Goal: Information Seeking & Learning: Learn about a topic

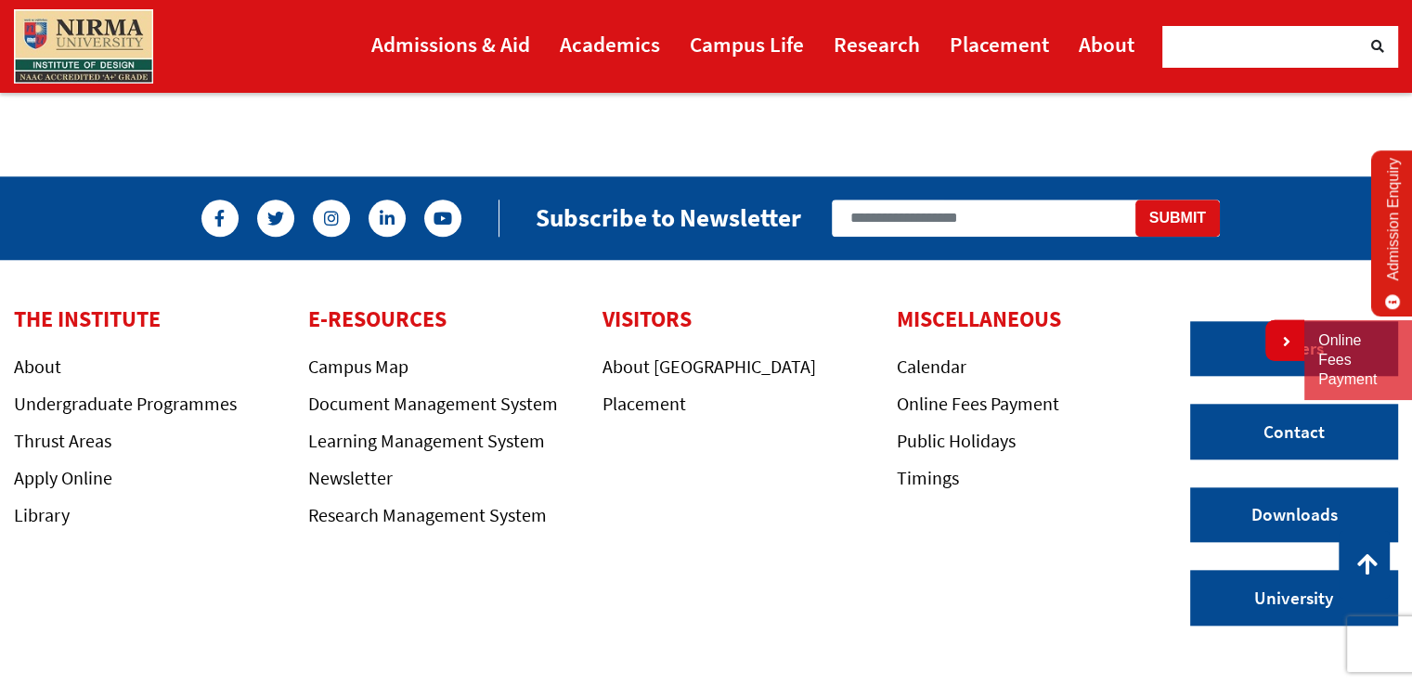
scroll to position [1782, 0]
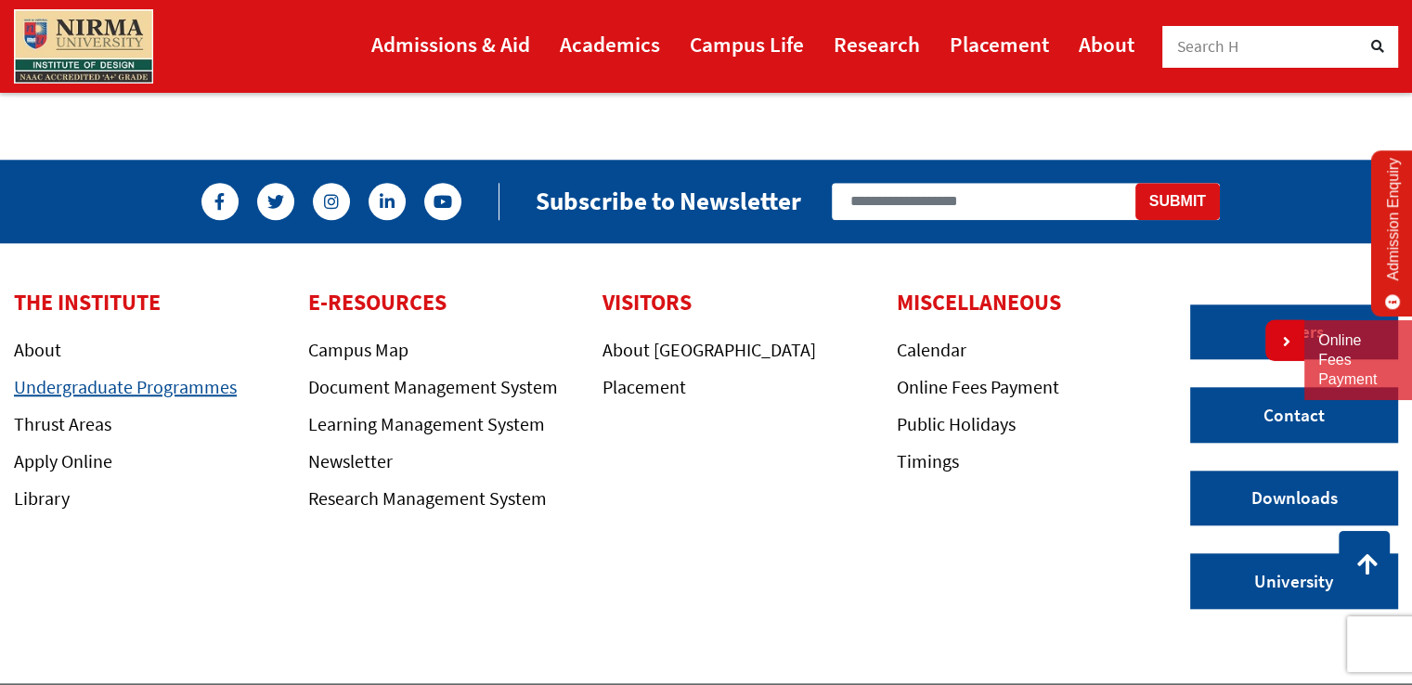
click at [178, 375] on link "Undergraduate Programmes" at bounding box center [125, 386] width 223 height 23
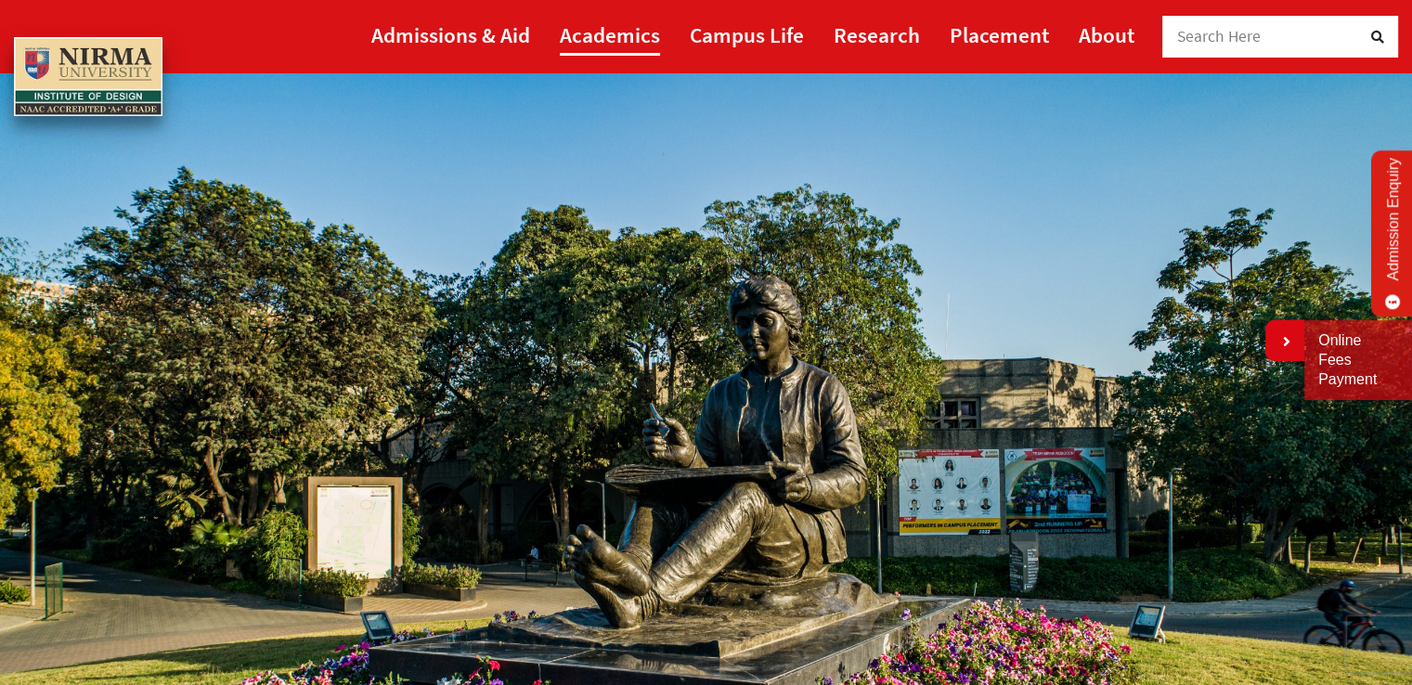
click at [615, 27] on link "Academics" at bounding box center [610, 35] width 100 height 42
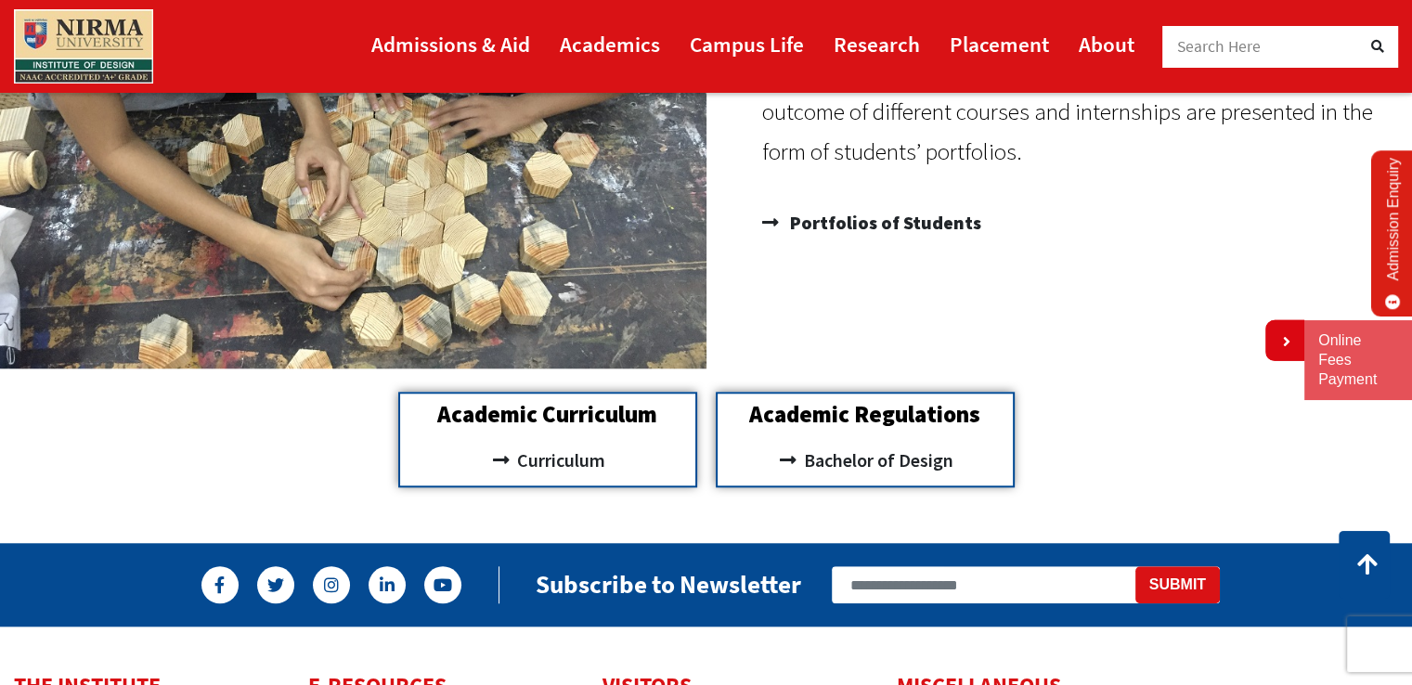
scroll to position [1708, 0]
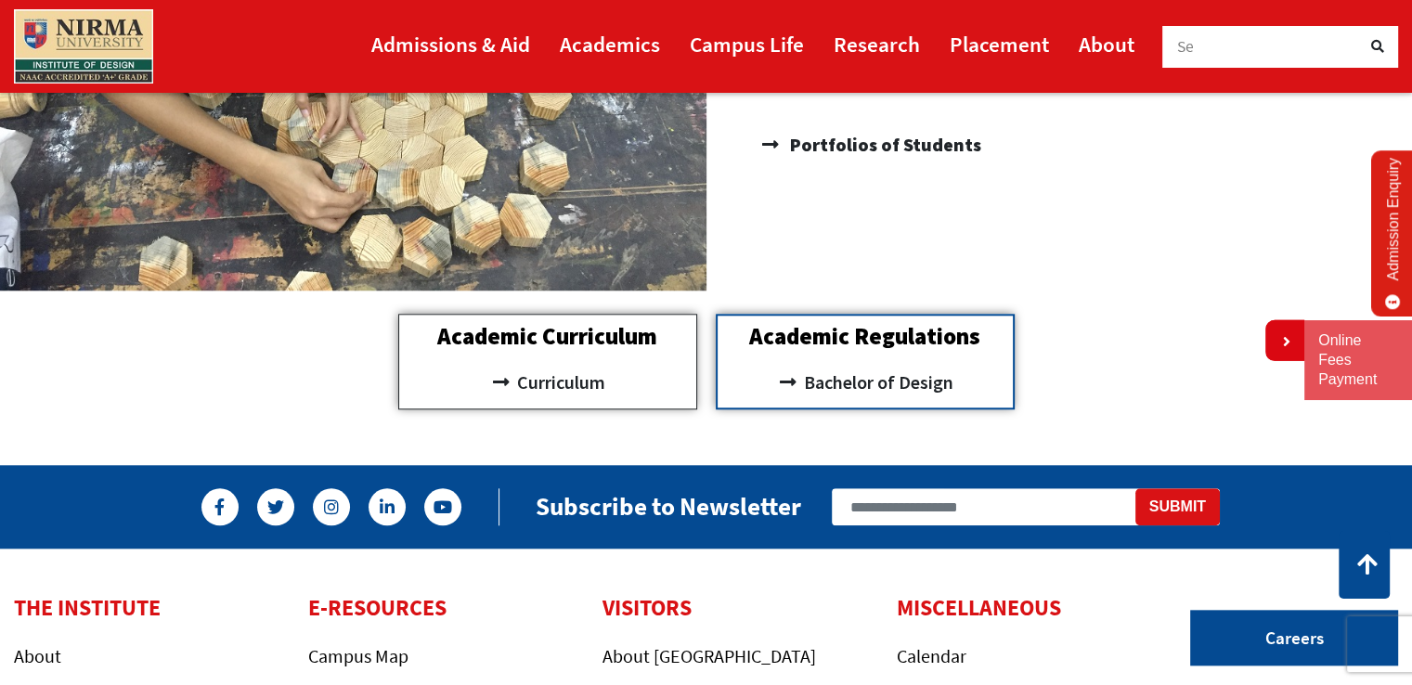
click at [524, 398] on div "Academic Curriculum Curriculum" at bounding box center [547, 362] width 299 height 96
click at [524, 380] on span "Curriculum" at bounding box center [558, 383] width 93 height 32
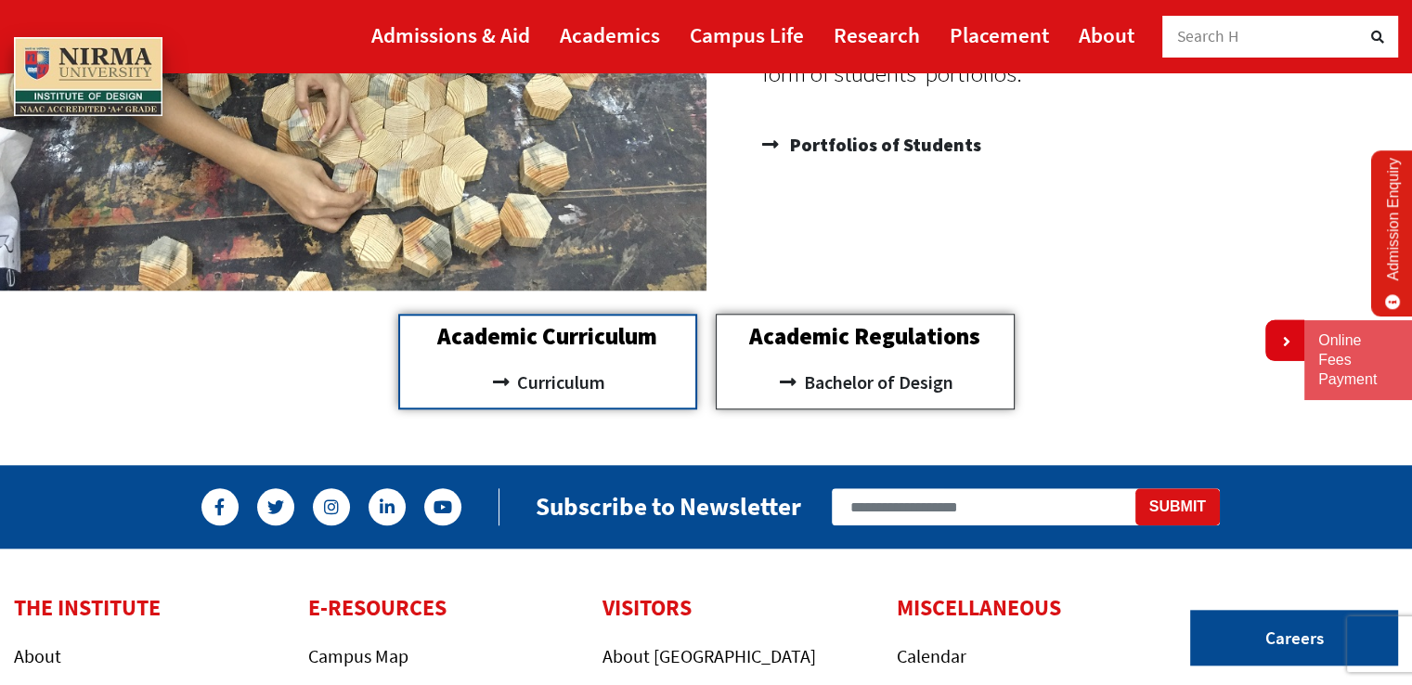
click at [842, 342] on h2 "Academic Regulations" at bounding box center [865, 336] width 278 height 23
click at [820, 373] on span "Bachelor of Design" at bounding box center [876, 383] width 154 height 32
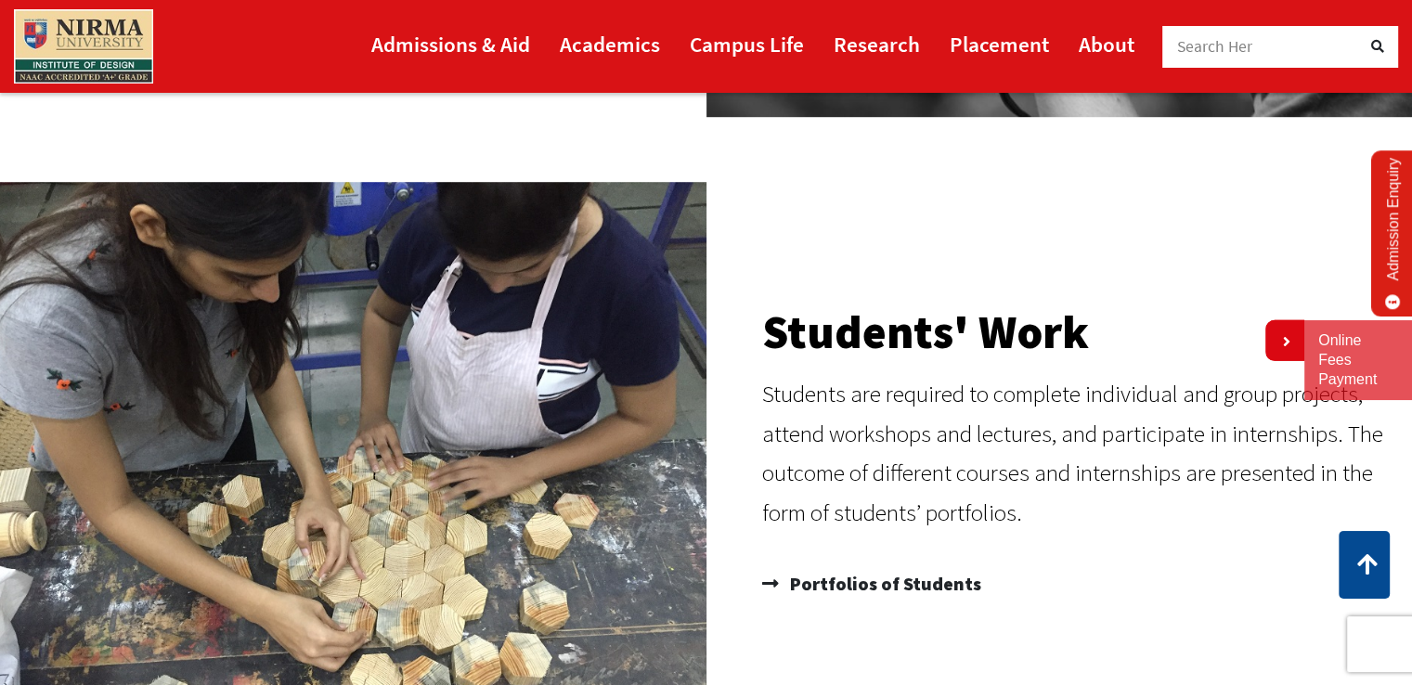
scroll to position [1262, 0]
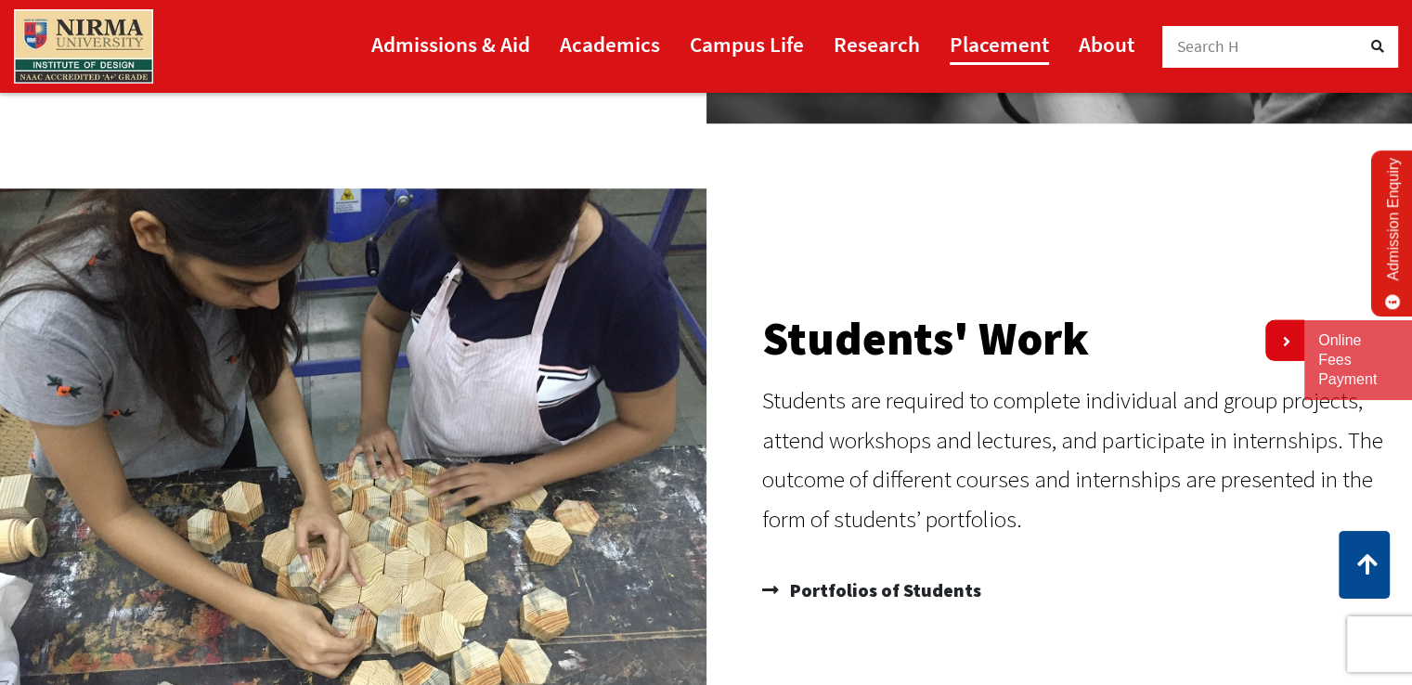
click at [1016, 54] on link "Placement" at bounding box center [999, 44] width 99 height 42
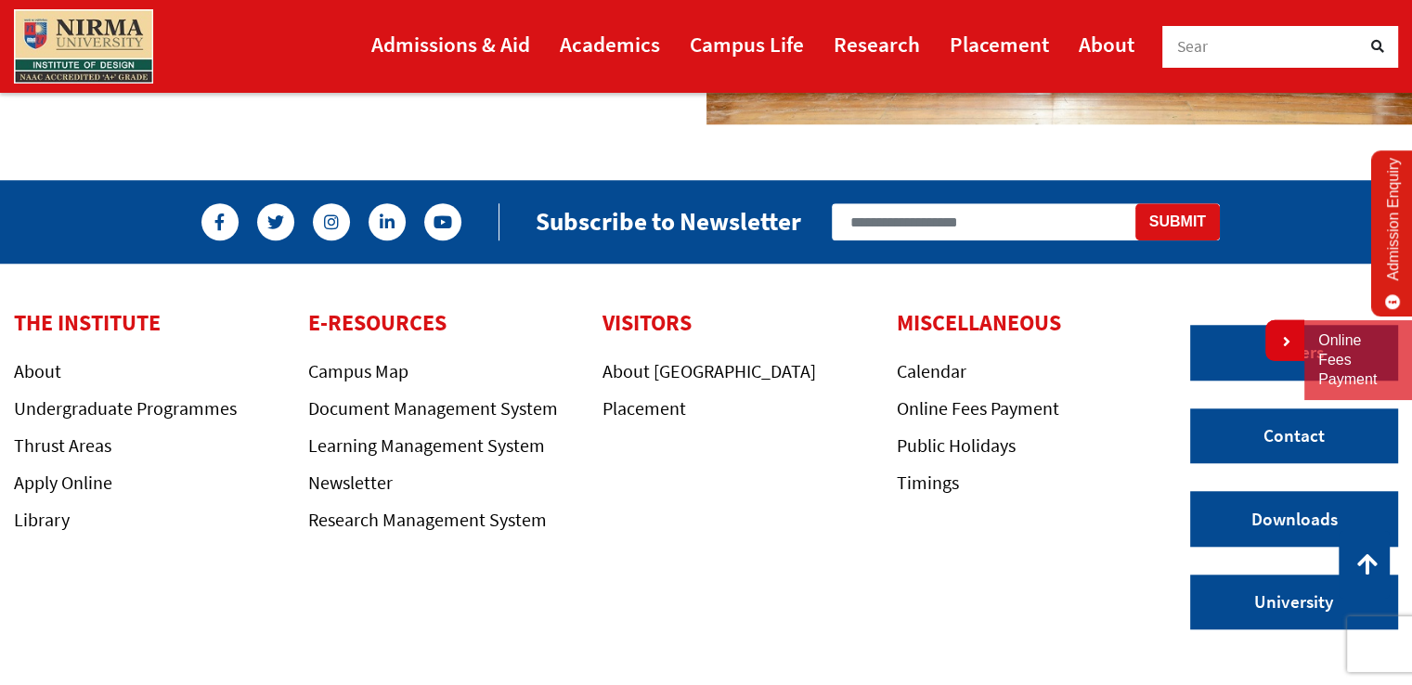
scroll to position [1671, 0]
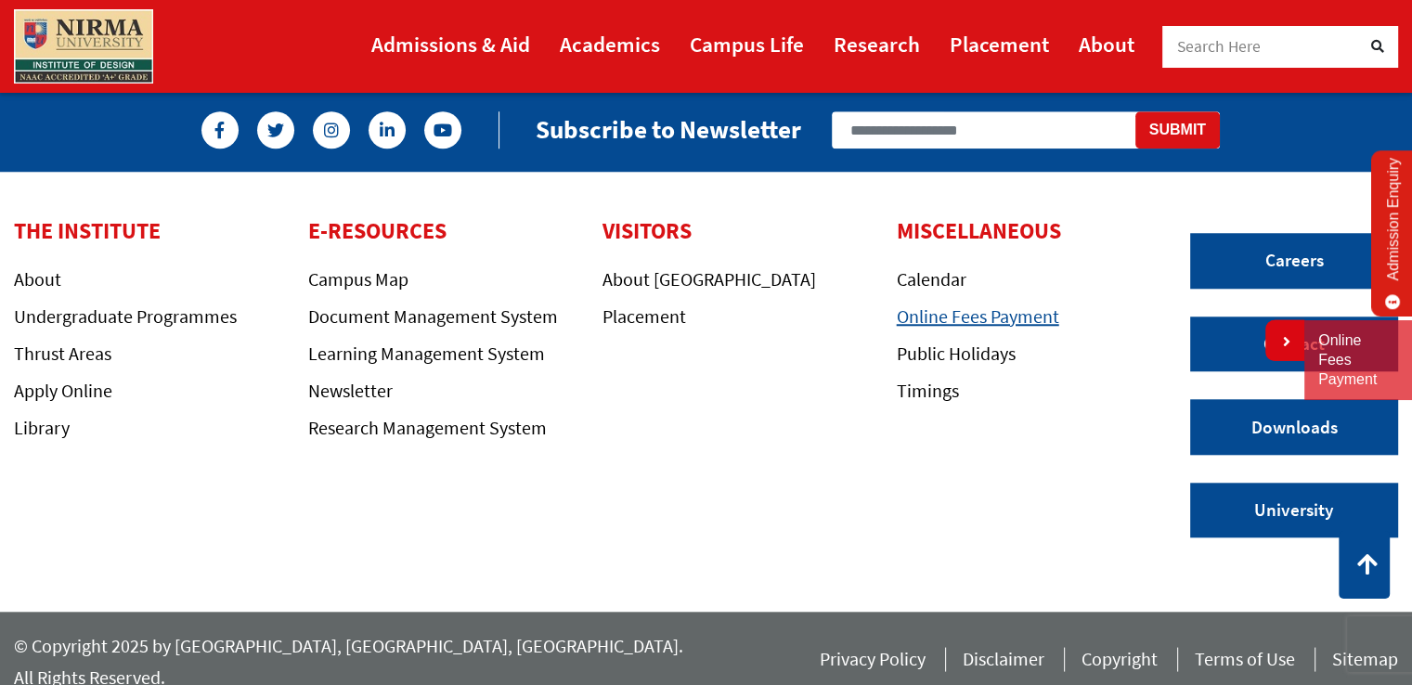
click at [1017, 309] on link "Online Fees Payment" at bounding box center [978, 315] width 162 height 23
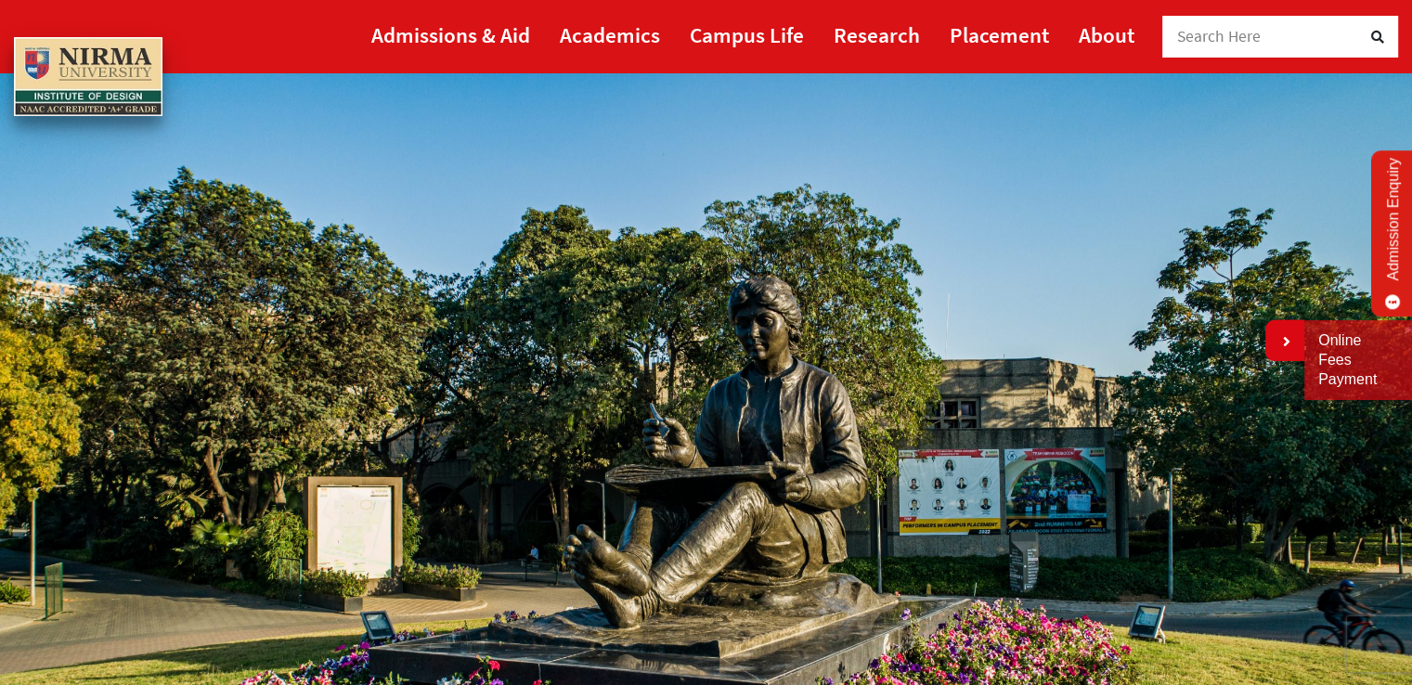
scroll to position [37, 0]
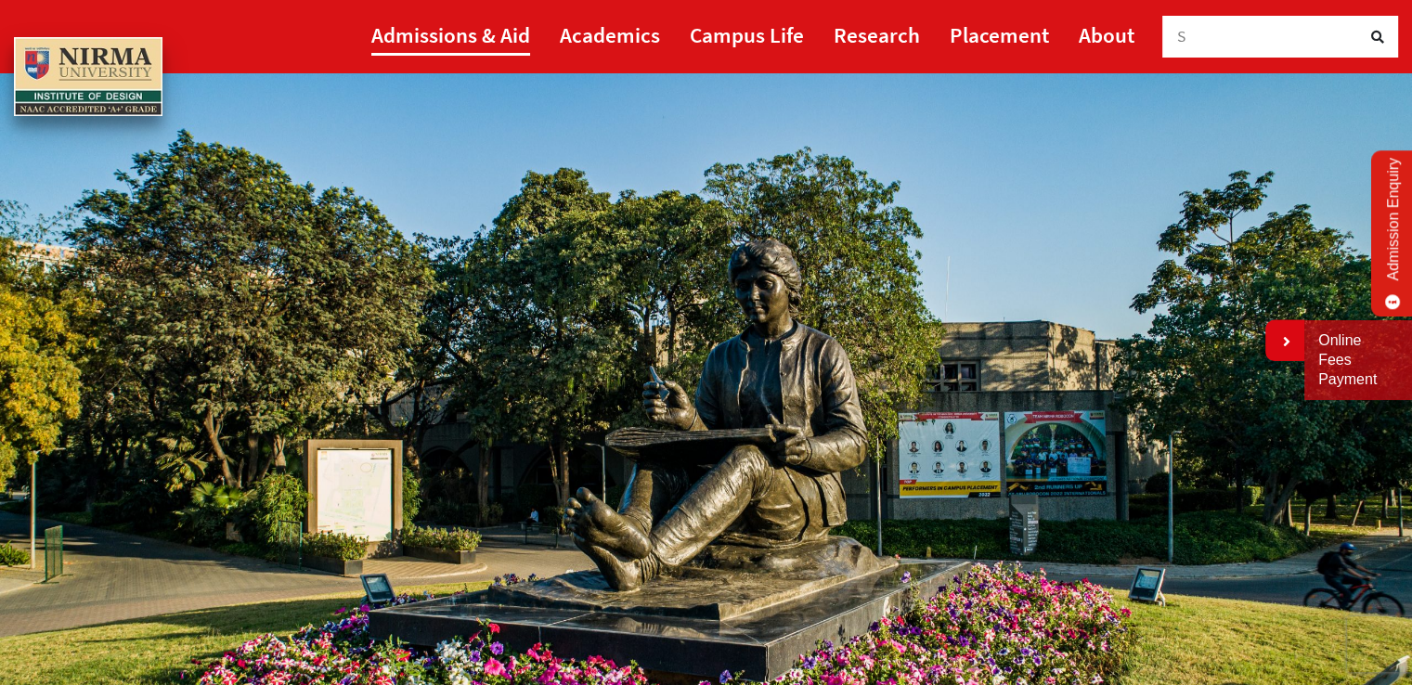
click at [418, 42] on link "Admissions & Aid" at bounding box center [450, 35] width 159 height 42
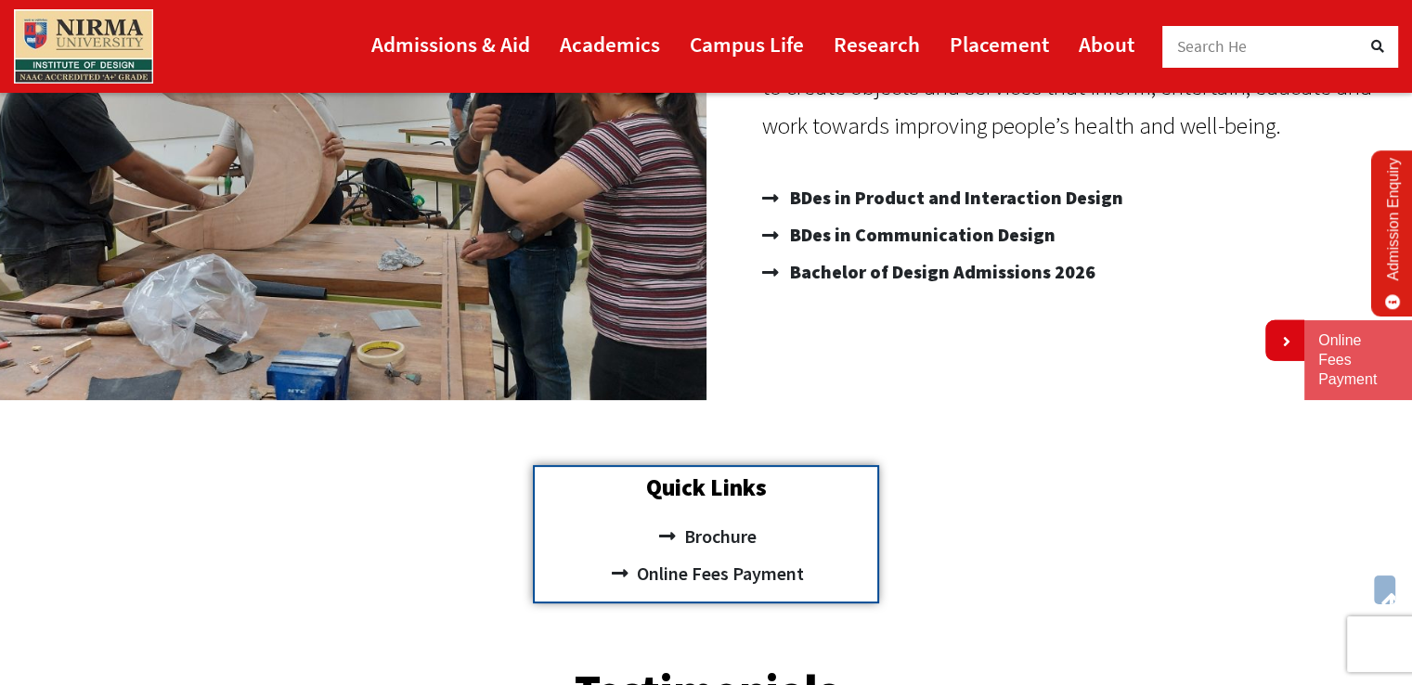
scroll to position [371, 0]
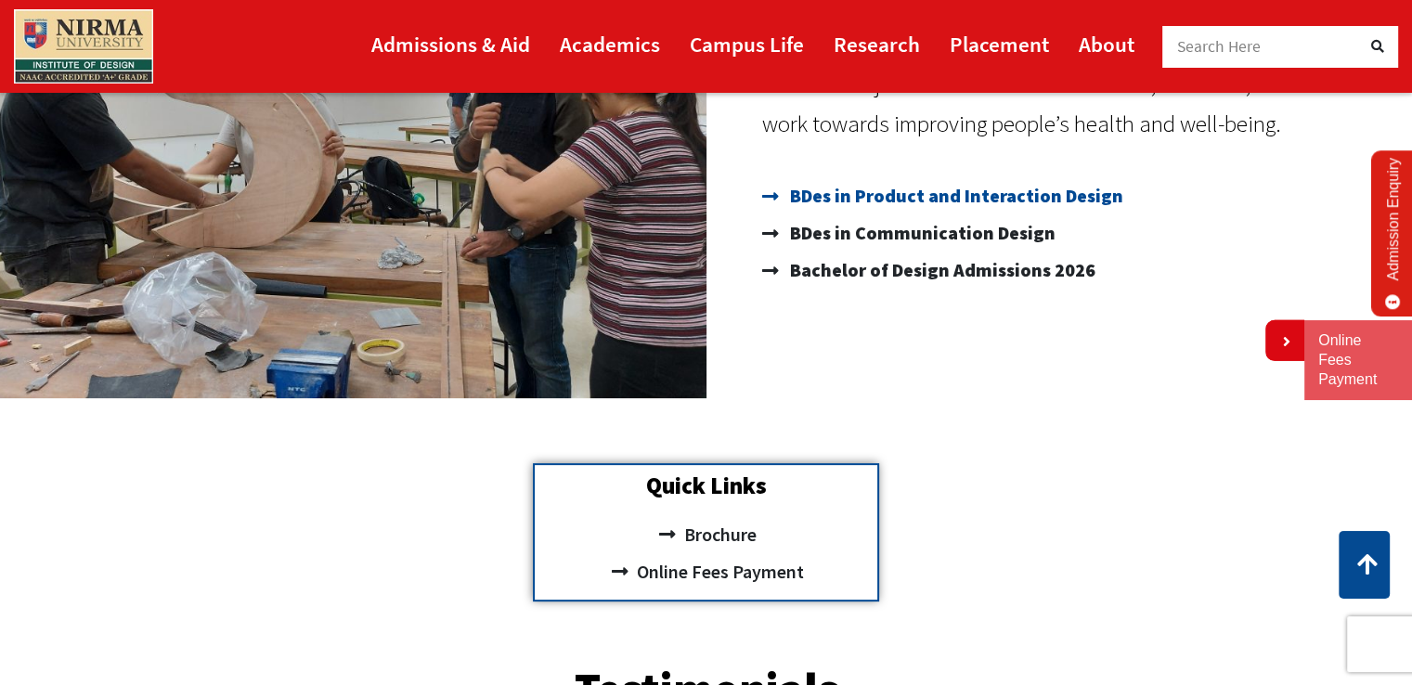
click at [1067, 195] on span "BDes in Product and Interaction Design" at bounding box center [954, 195] width 338 height 37
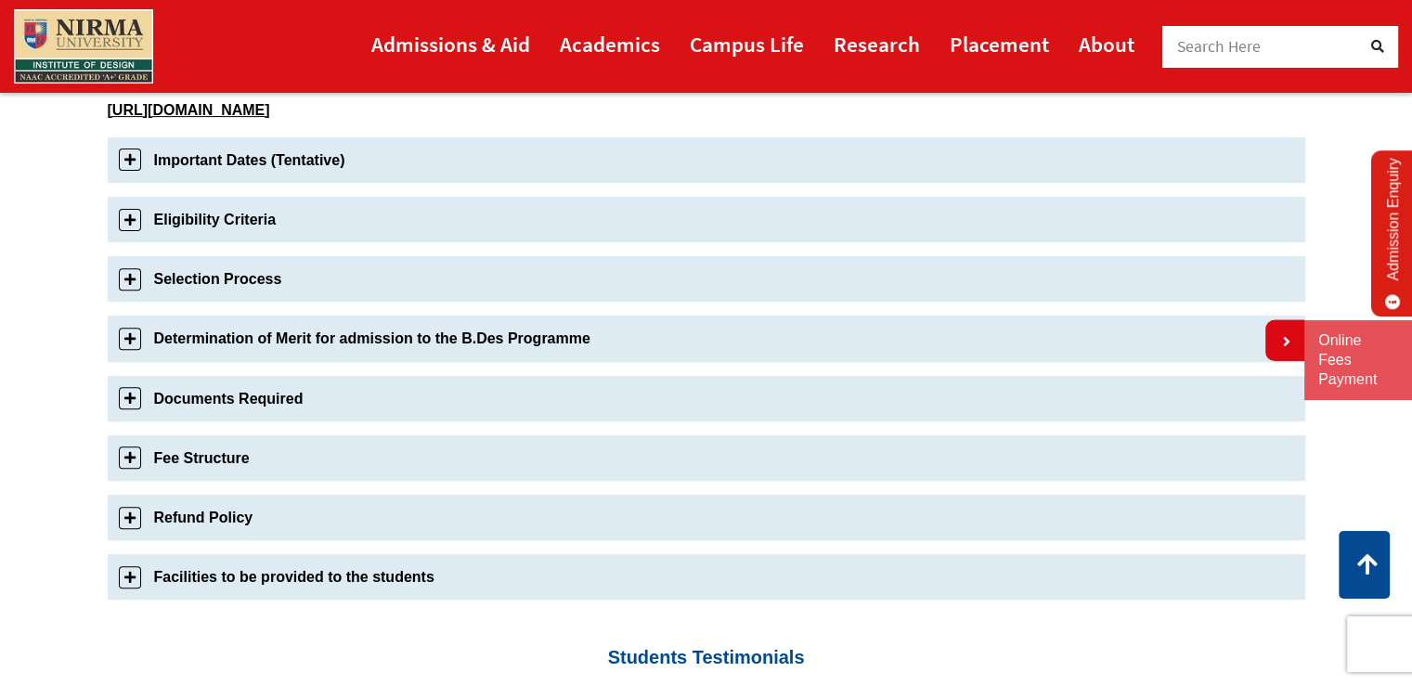
scroll to position [631, 0]
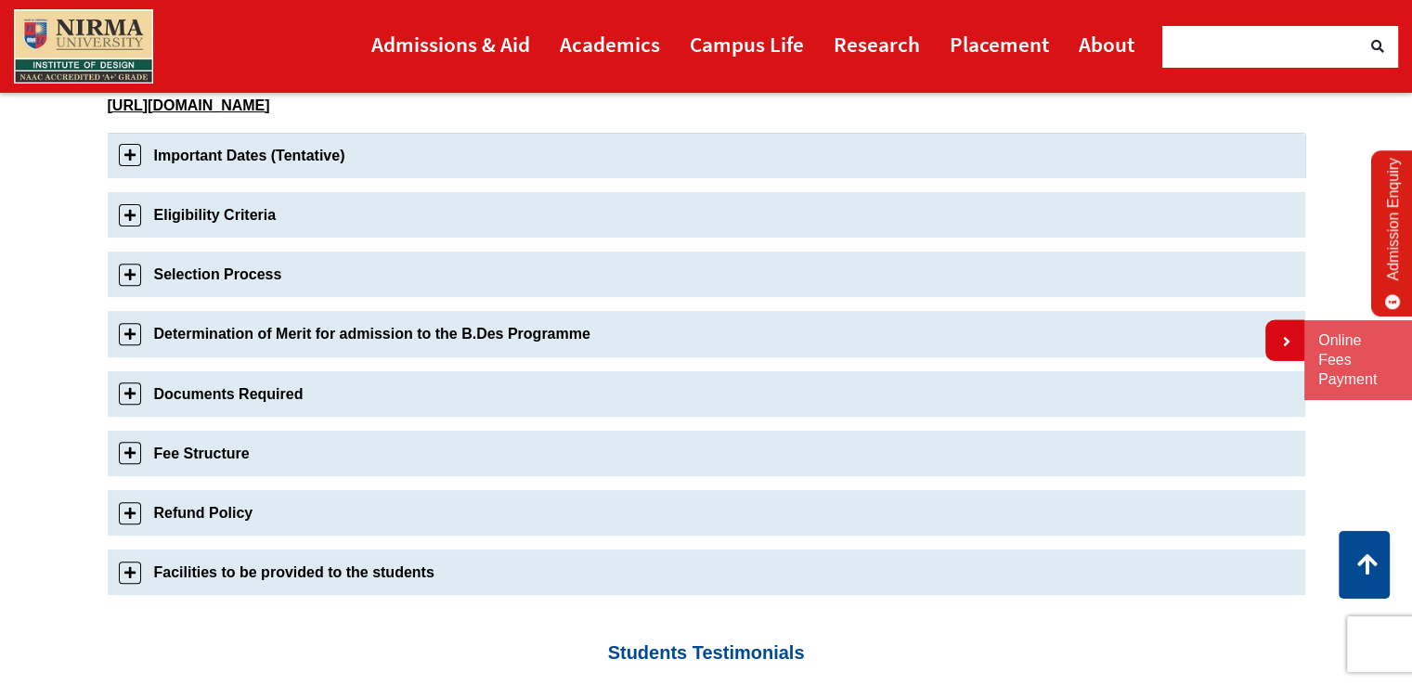
click at [132, 153] on link "Important Dates (Tentative)" at bounding box center [706, 155] width 1197 height 45
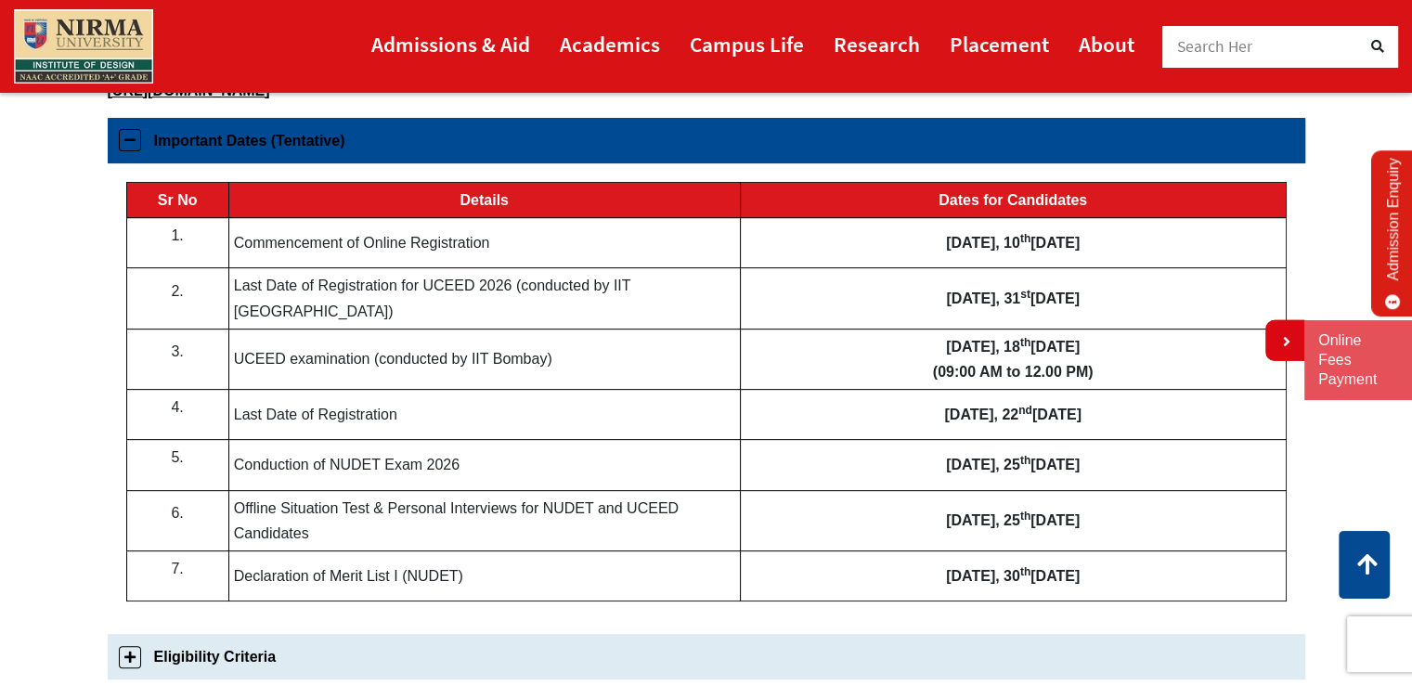
scroll to position [650, 0]
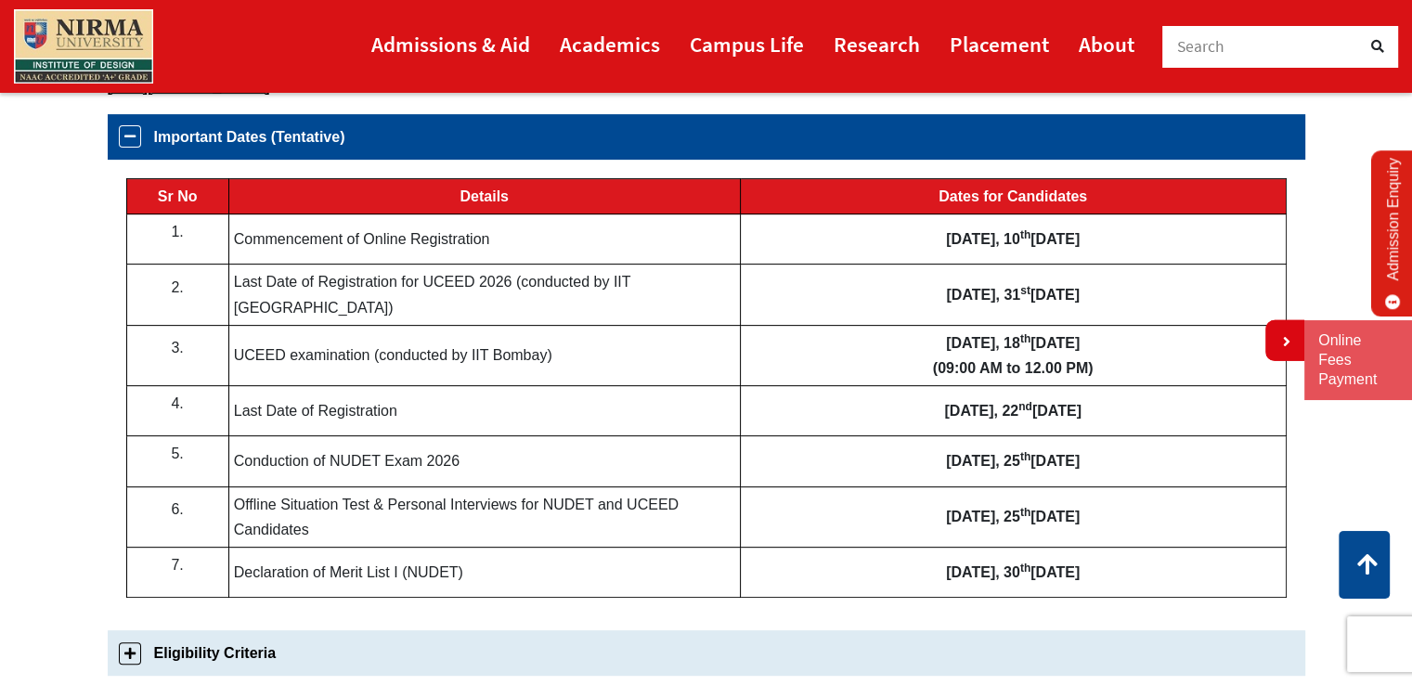
click at [26, 341] on section "Bachelor of Design Admissions 2026 Admissions 2026 Apply Now Admission Details …" at bounding box center [706, 502] width 1412 height 1953
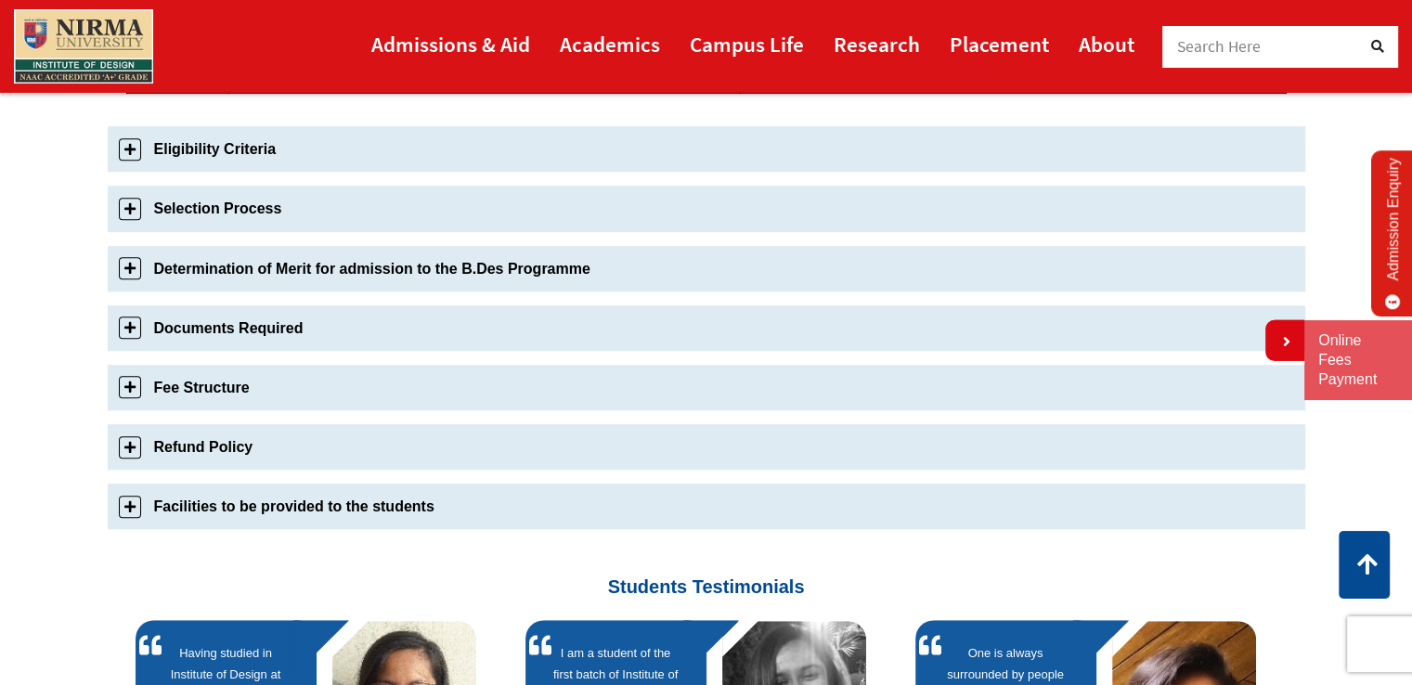
scroll to position [1170, 0]
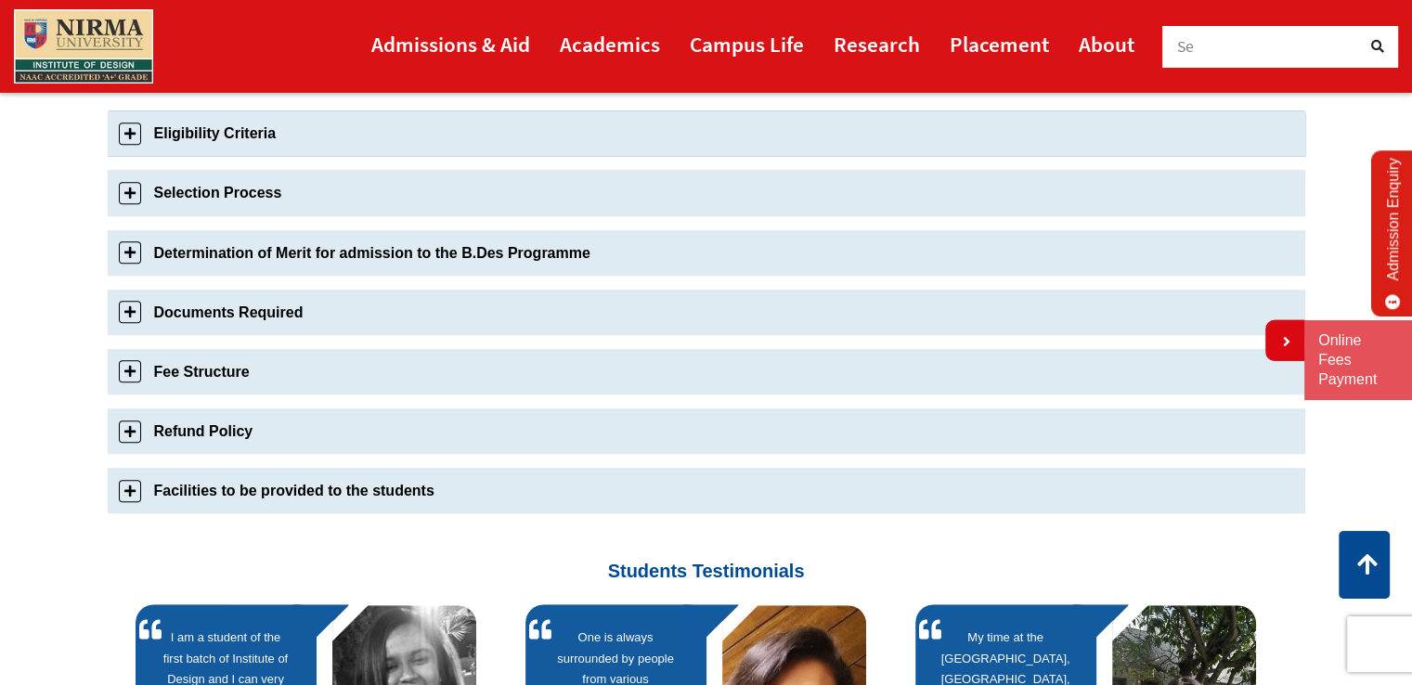
click at [223, 125] on link "Eligibility Criteria" at bounding box center [706, 132] width 1197 height 45
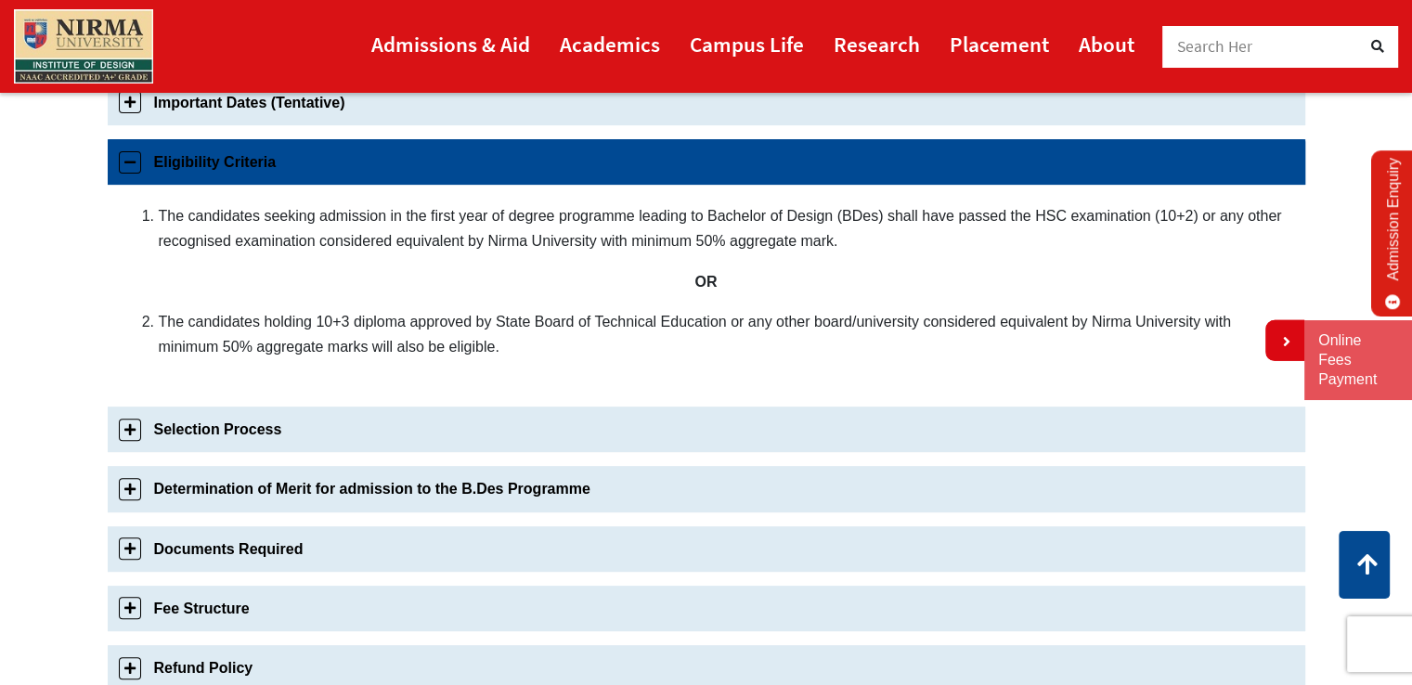
scroll to position [681, 0]
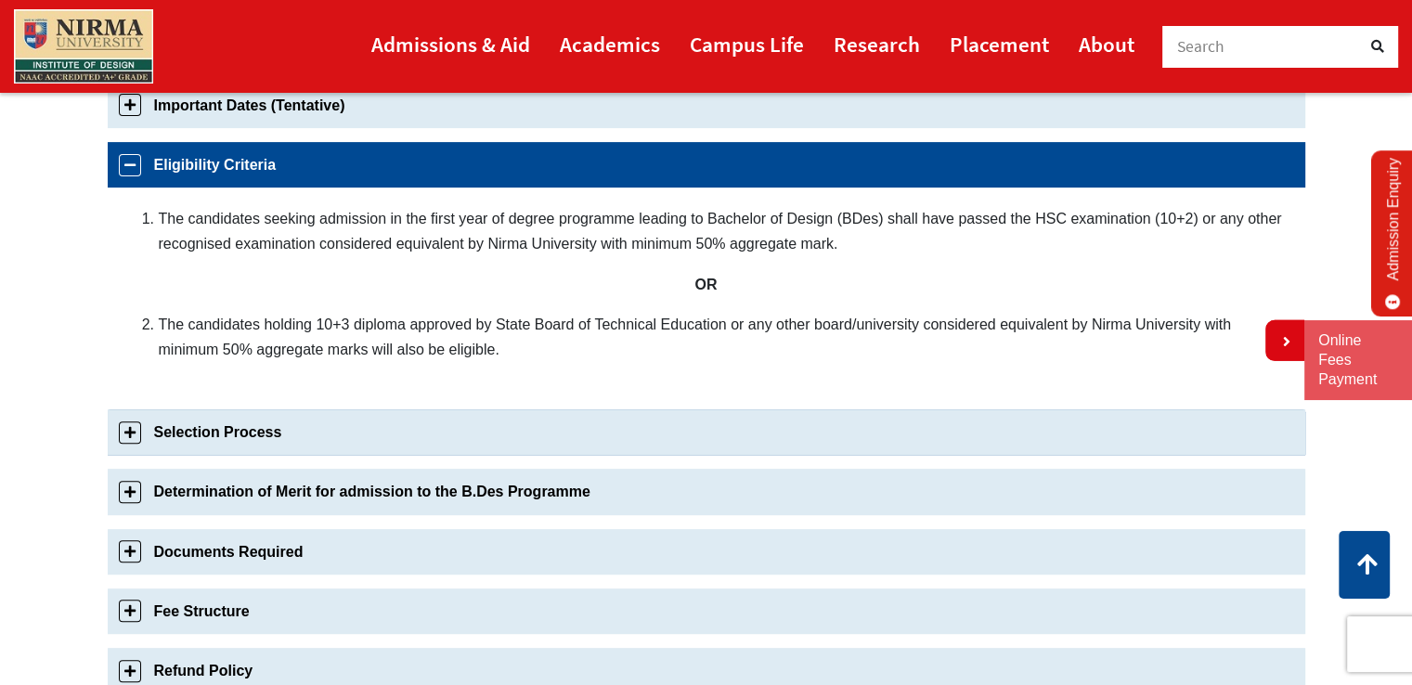
click at [304, 425] on link "Selection Process" at bounding box center [706, 431] width 1197 height 45
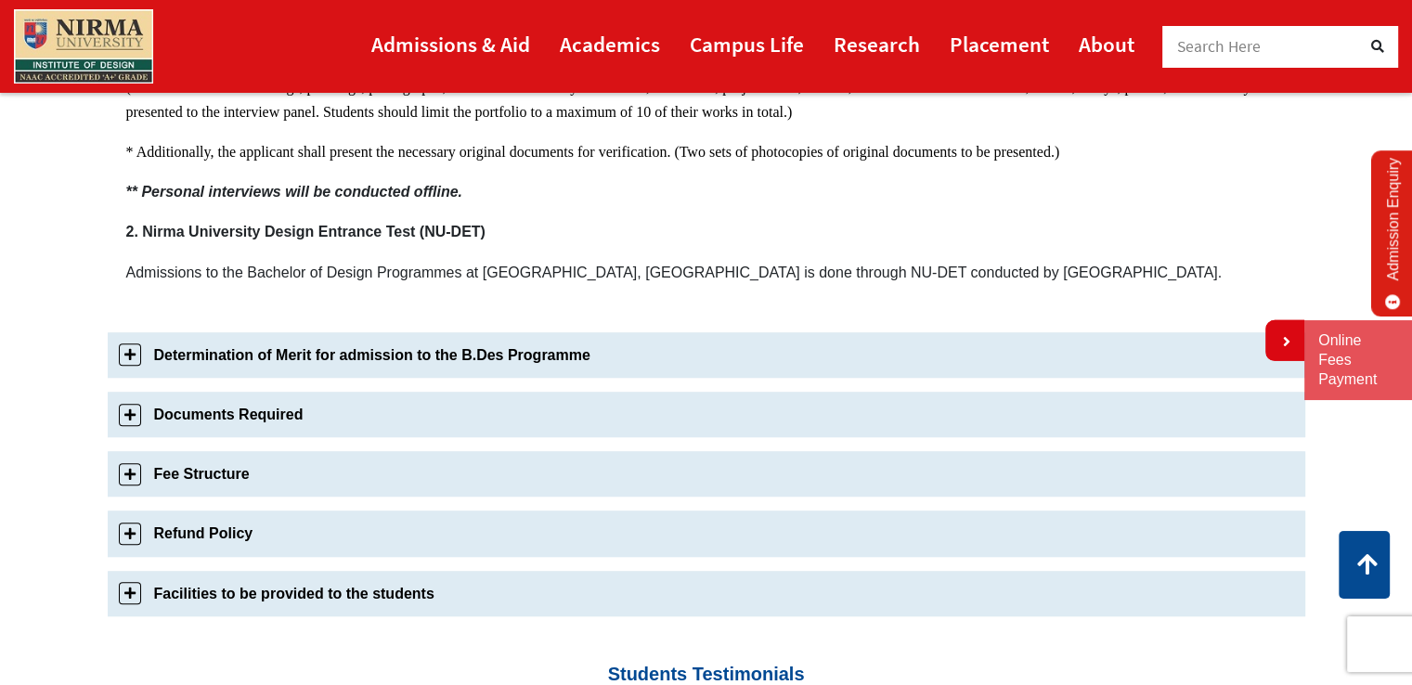
scroll to position [1326, 0]
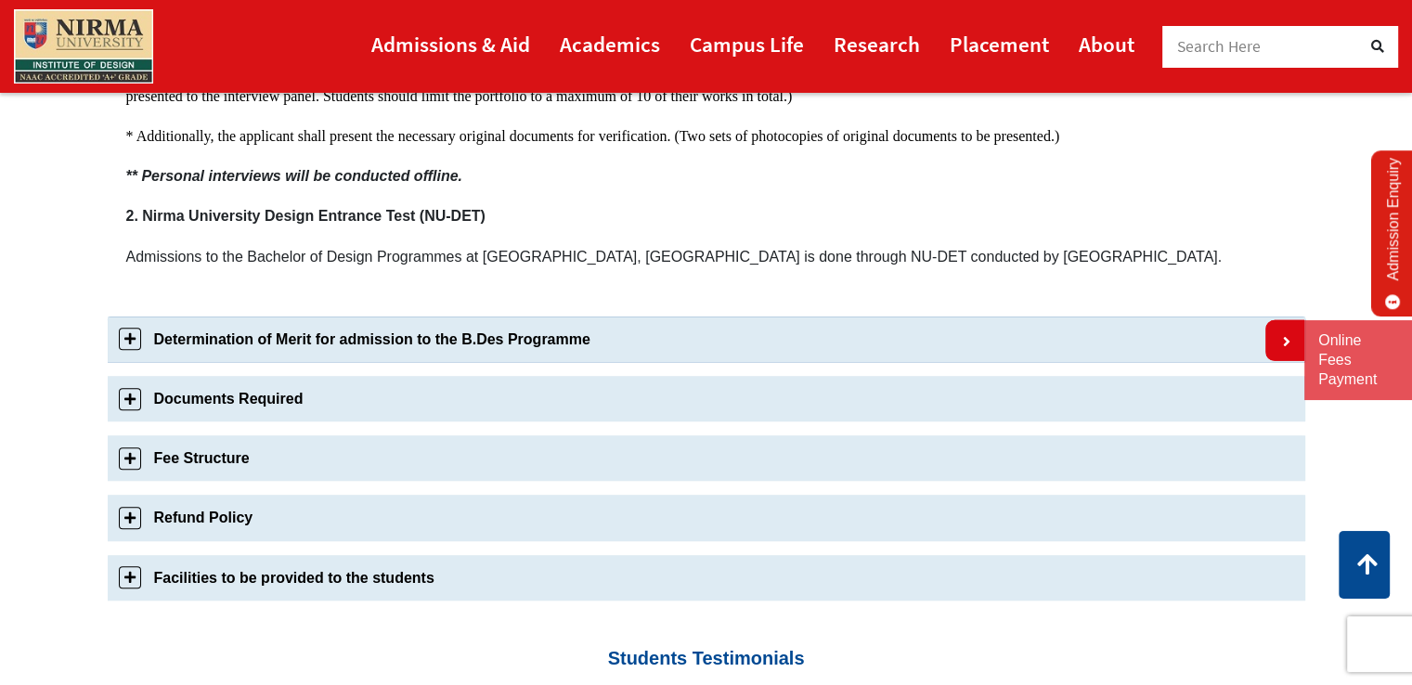
click at [330, 325] on link "Determination of Merit for admission to the B.Des Programme" at bounding box center [706, 339] width 1197 height 45
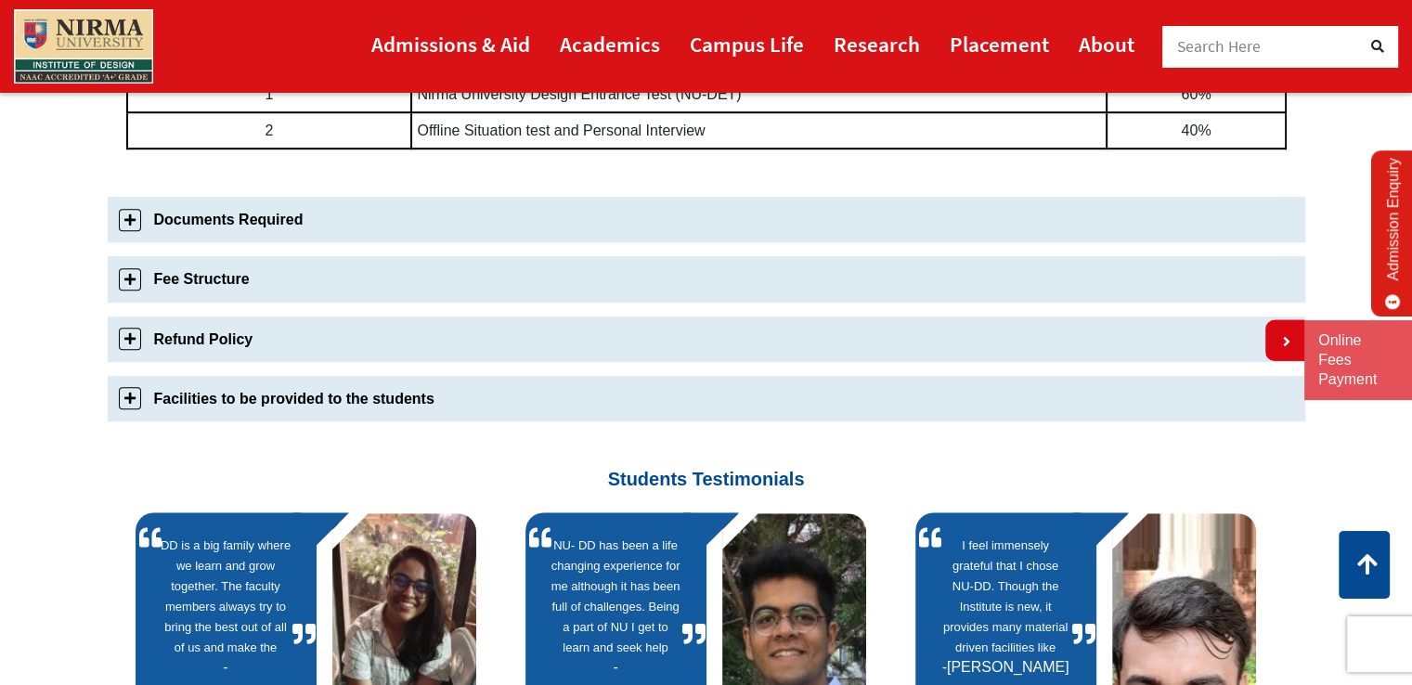
scroll to position [1176, 0]
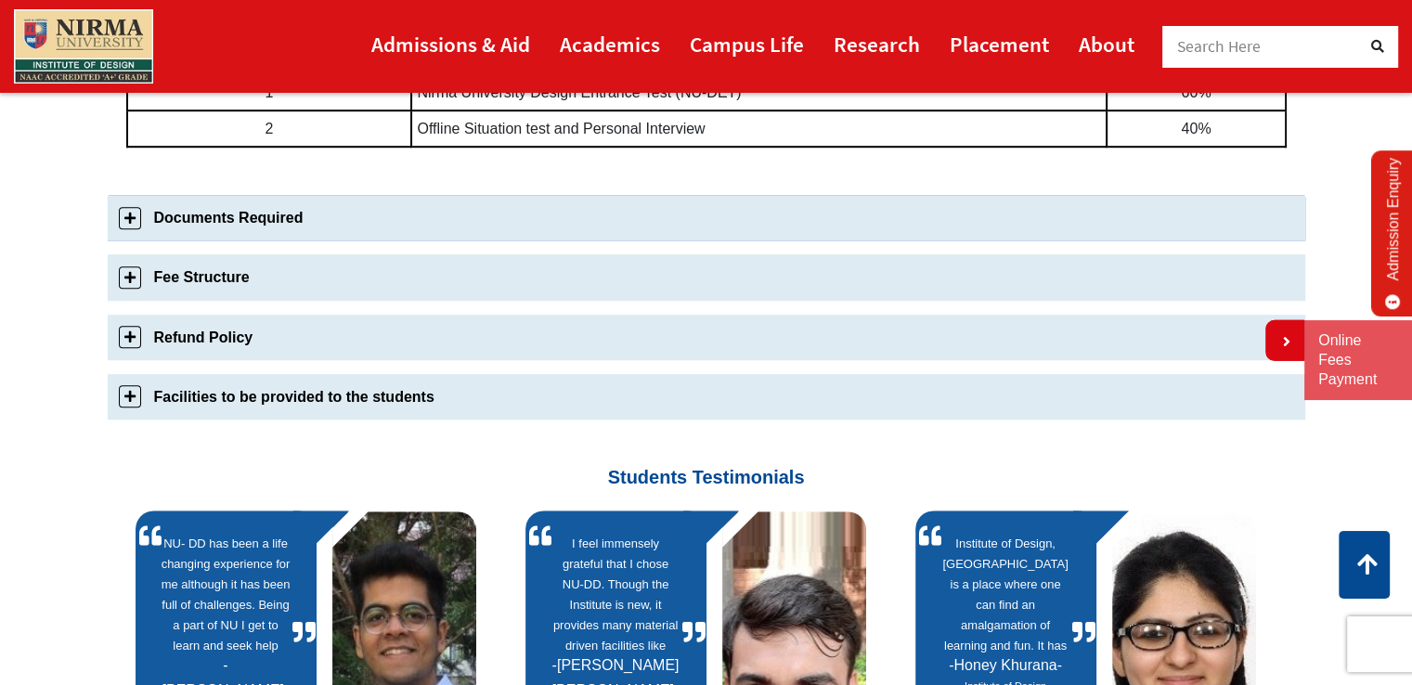
click at [335, 205] on link "Documents Required" at bounding box center [706, 217] width 1197 height 45
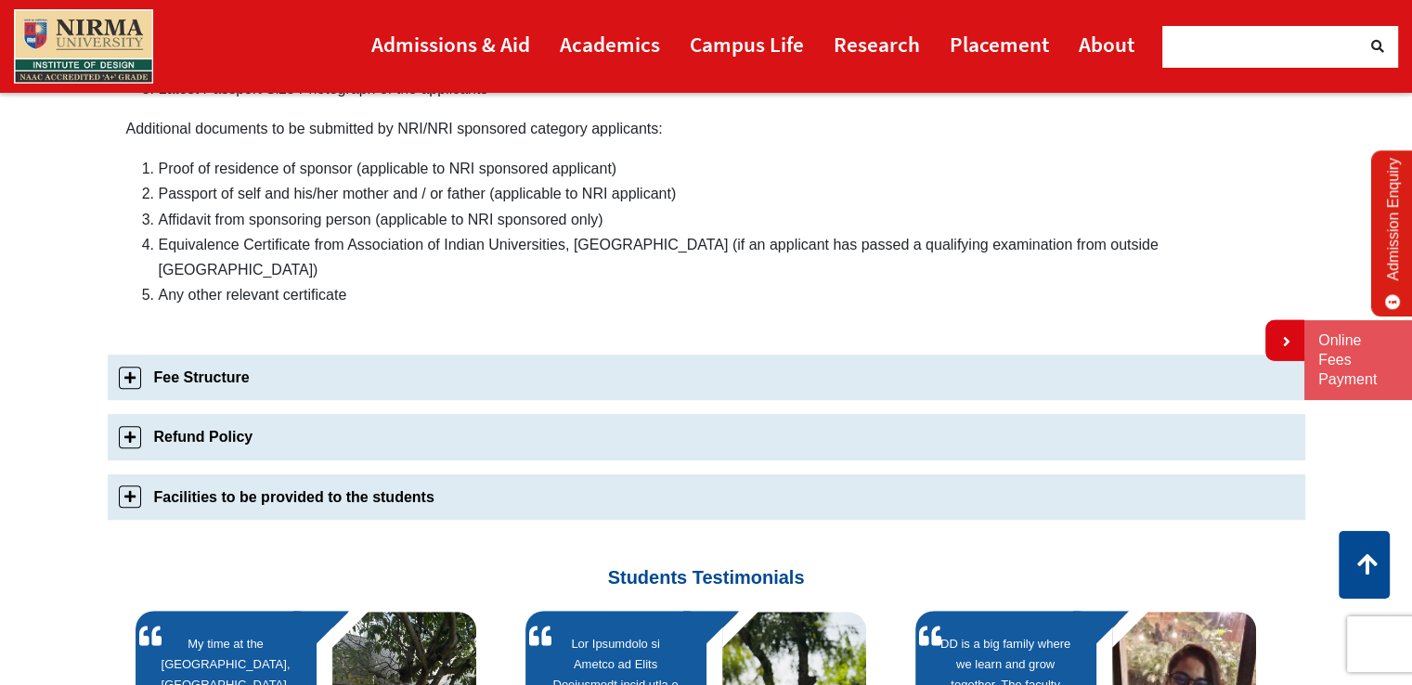
scroll to position [1148, 0]
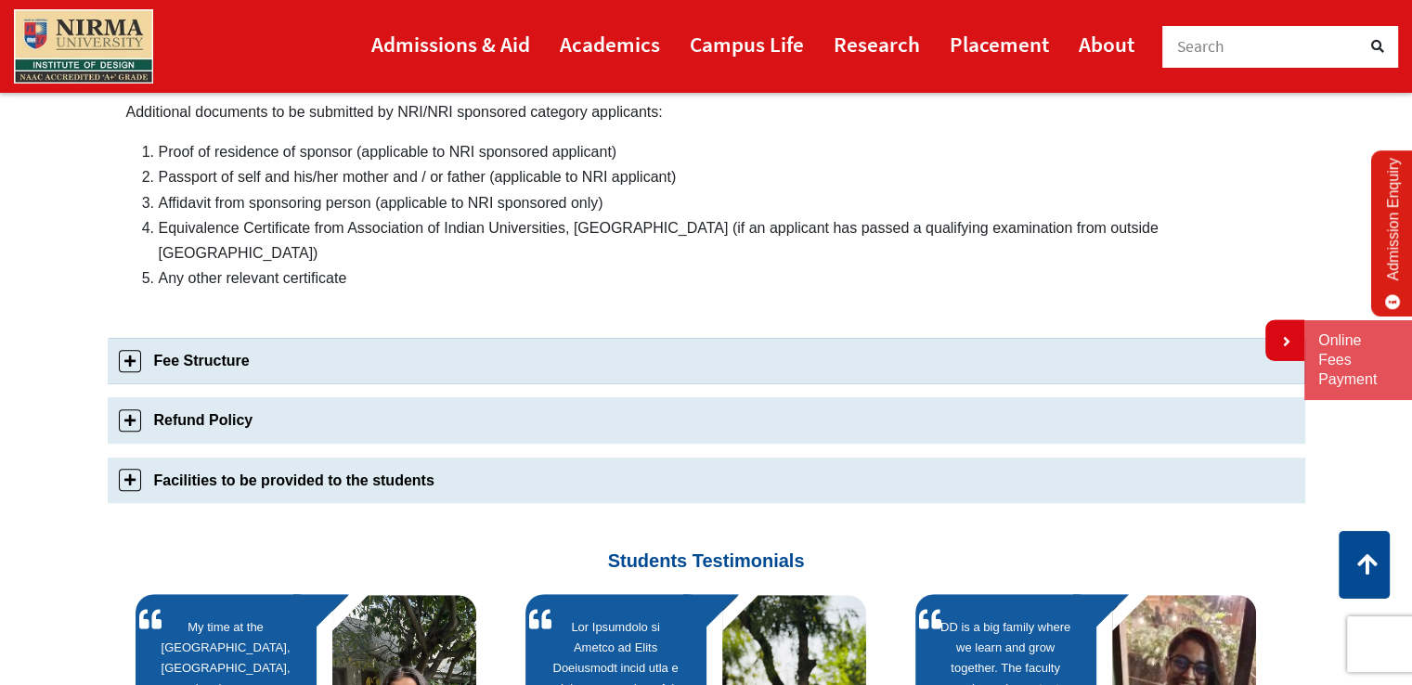
click at [406, 338] on link "Fee Structure" at bounding box center [706, 360] width 1197 height 45
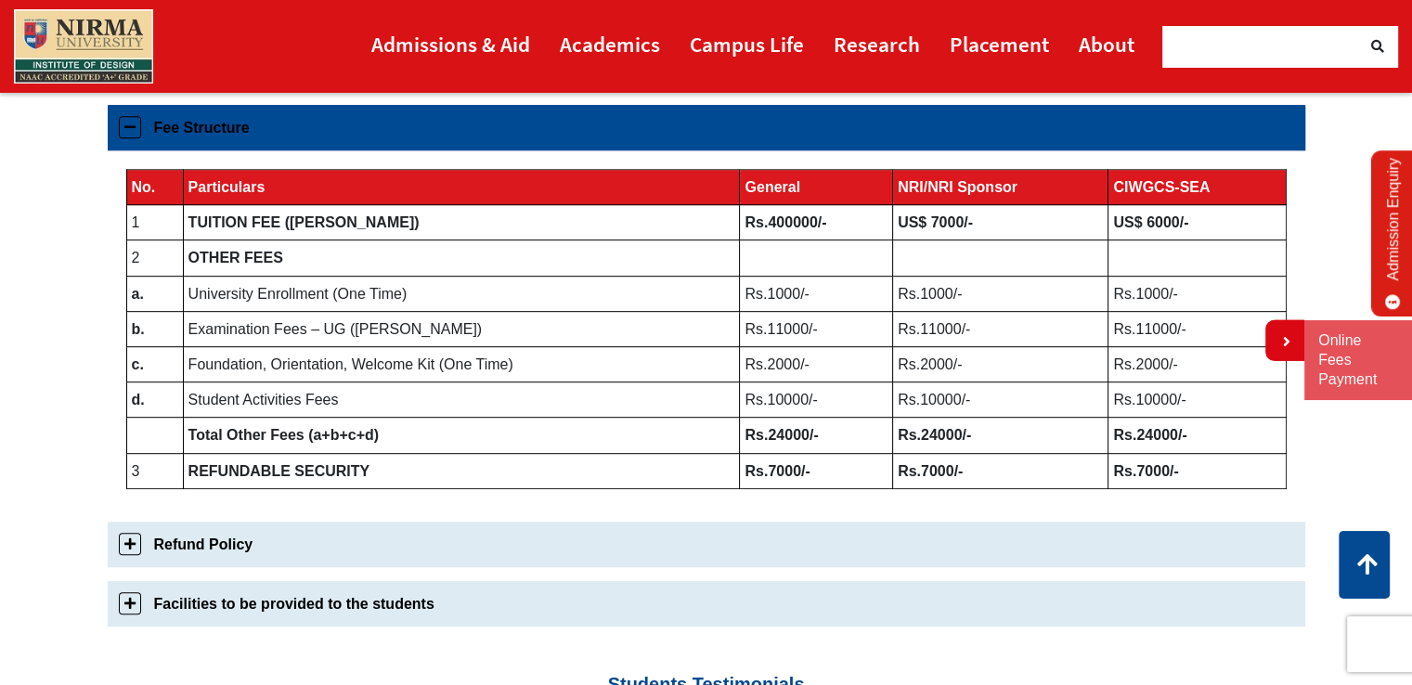
scroll to position [1031, 0]
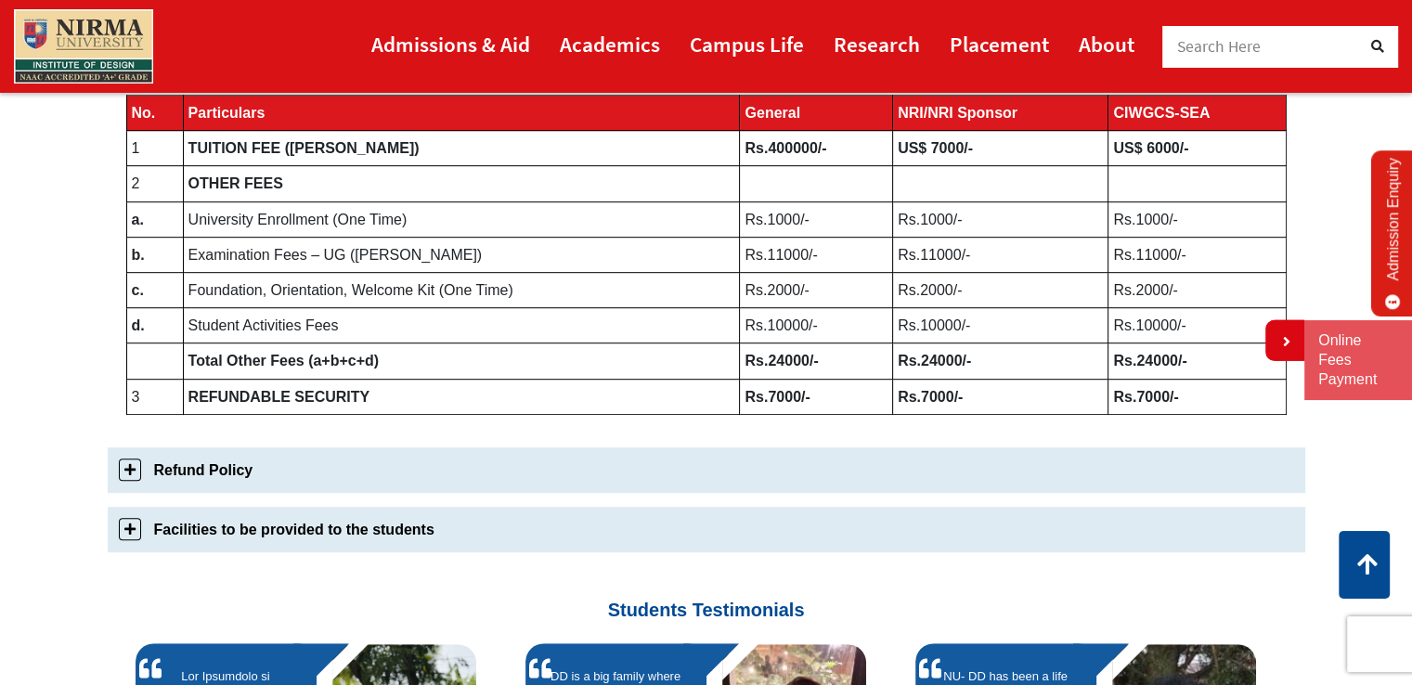
click at [468, 578] on h3 "Students Testimonials" at bounding box center [707, 593] width 1170 height 55
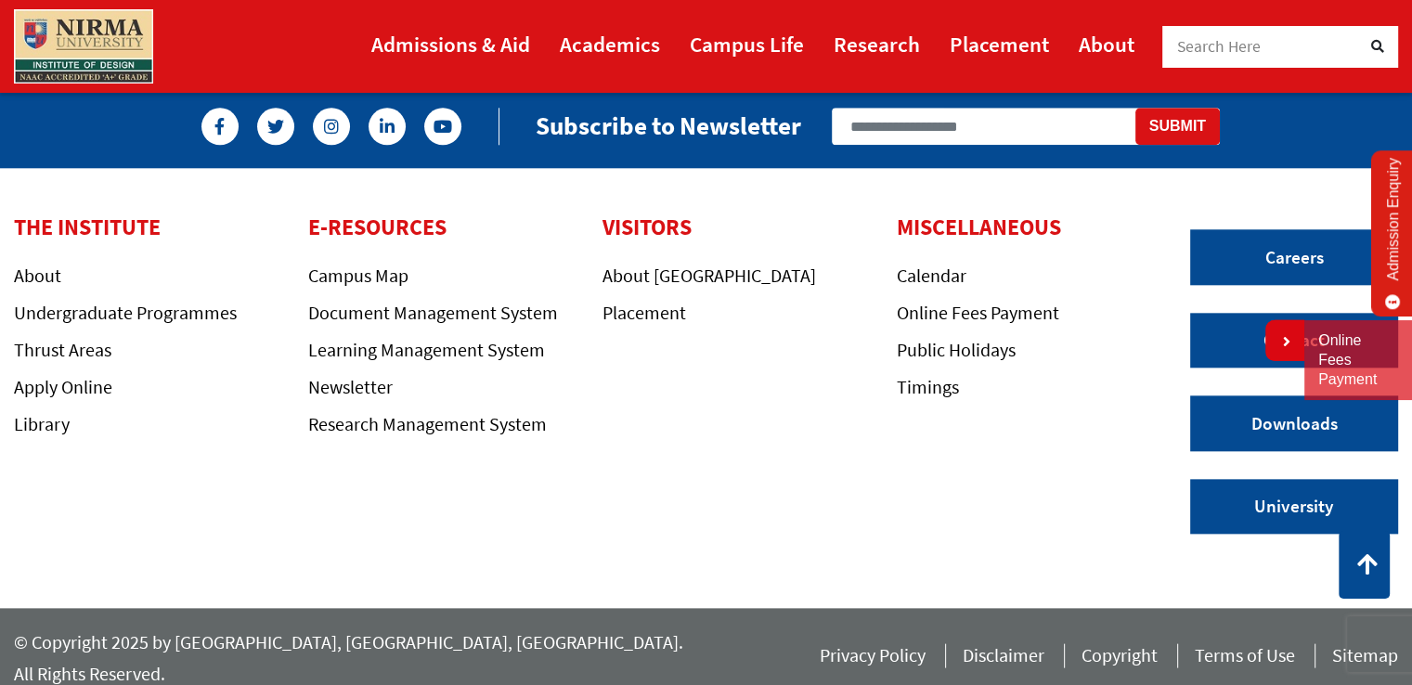
scroll to position [1935, 0]
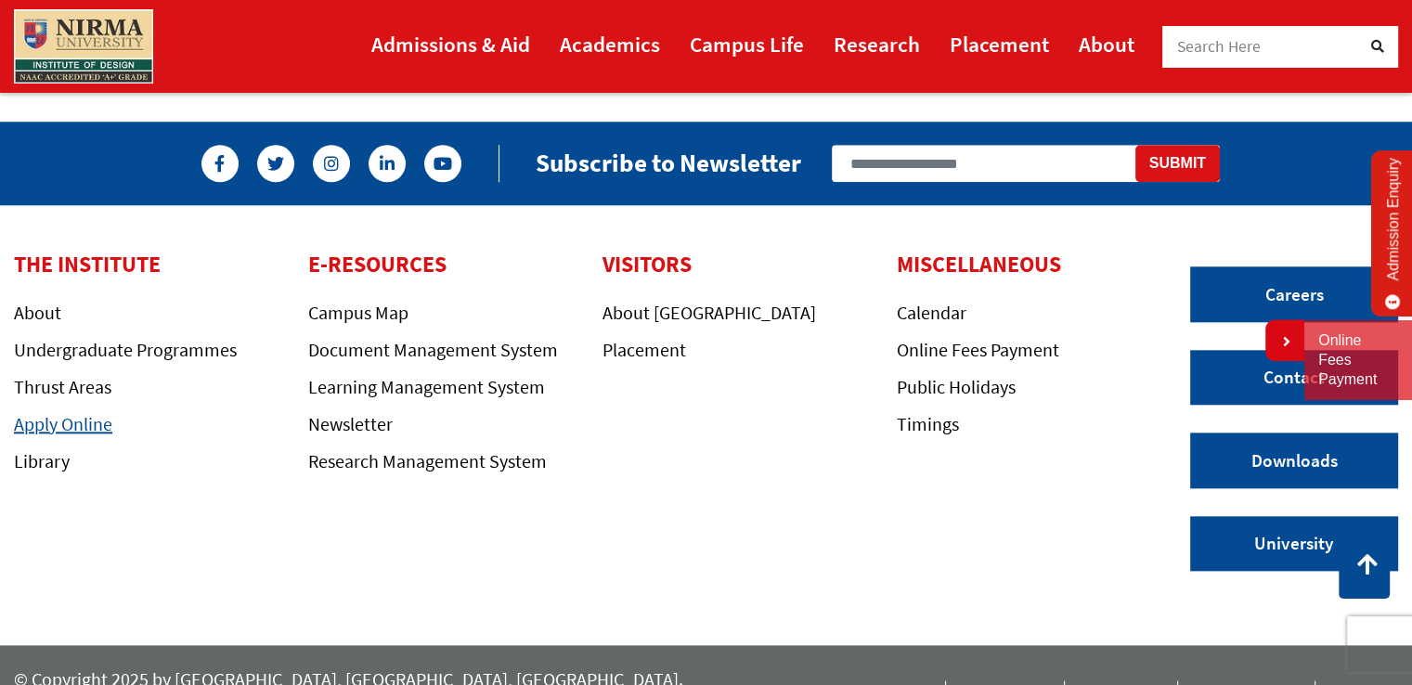
click at [87, 426] on link "Apply Online" at bounding box center [63, 423] width 98 height 23
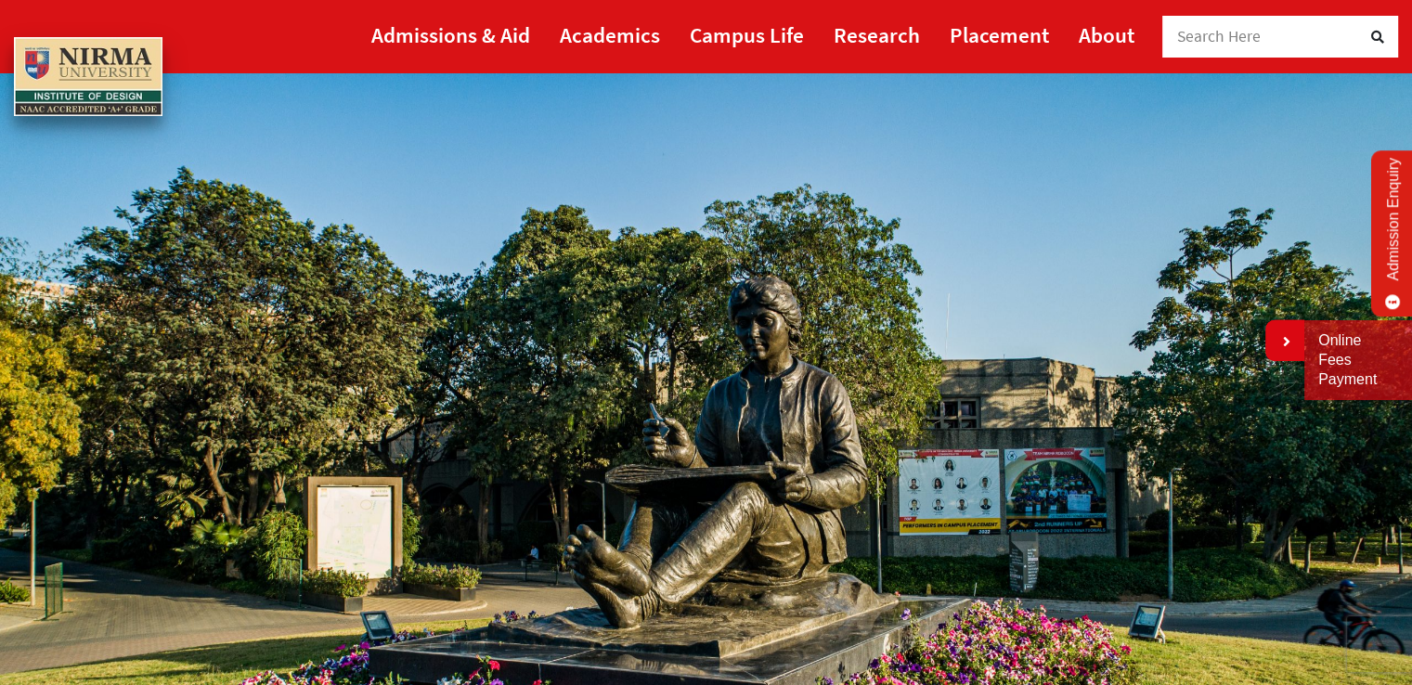
click at [1397, 253] on link "Admission Enquiry" at bounding box center [1393, 233] width 44 height 166
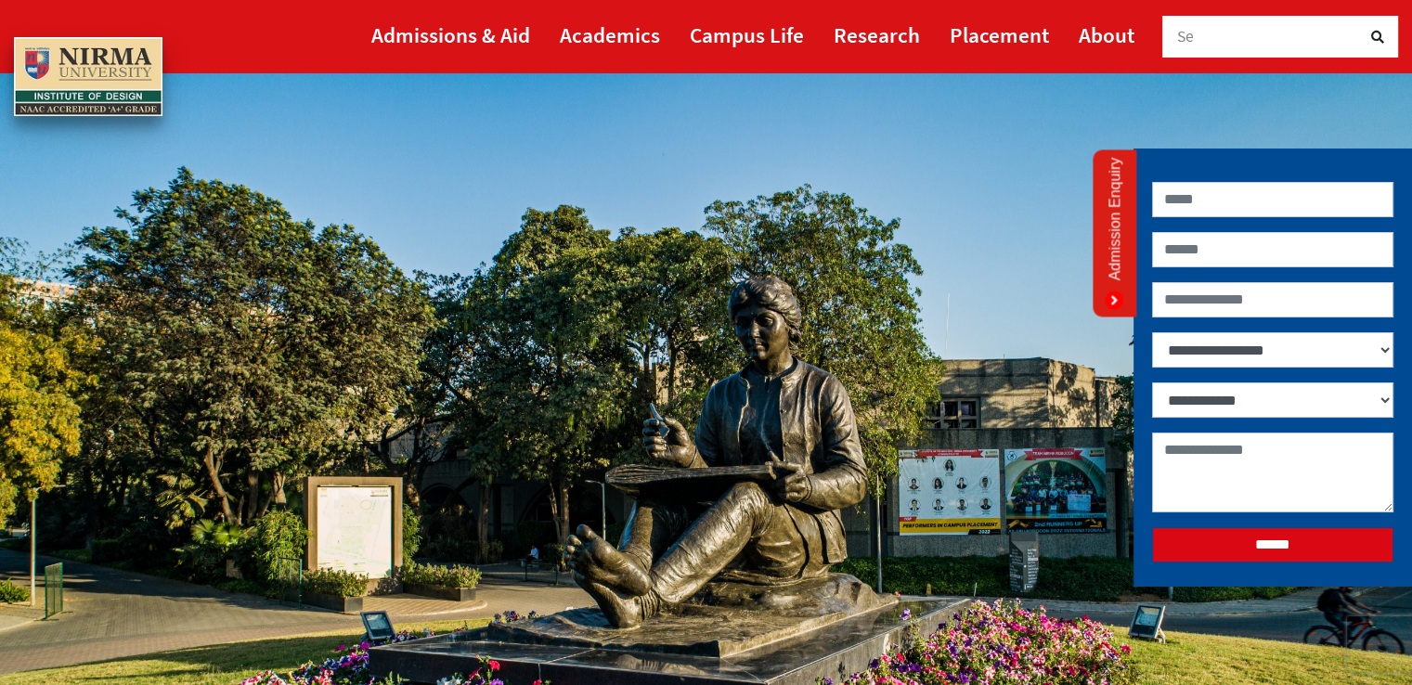
click at [926, 296] on img at bounding box center [706, 468] width 1412 height 793
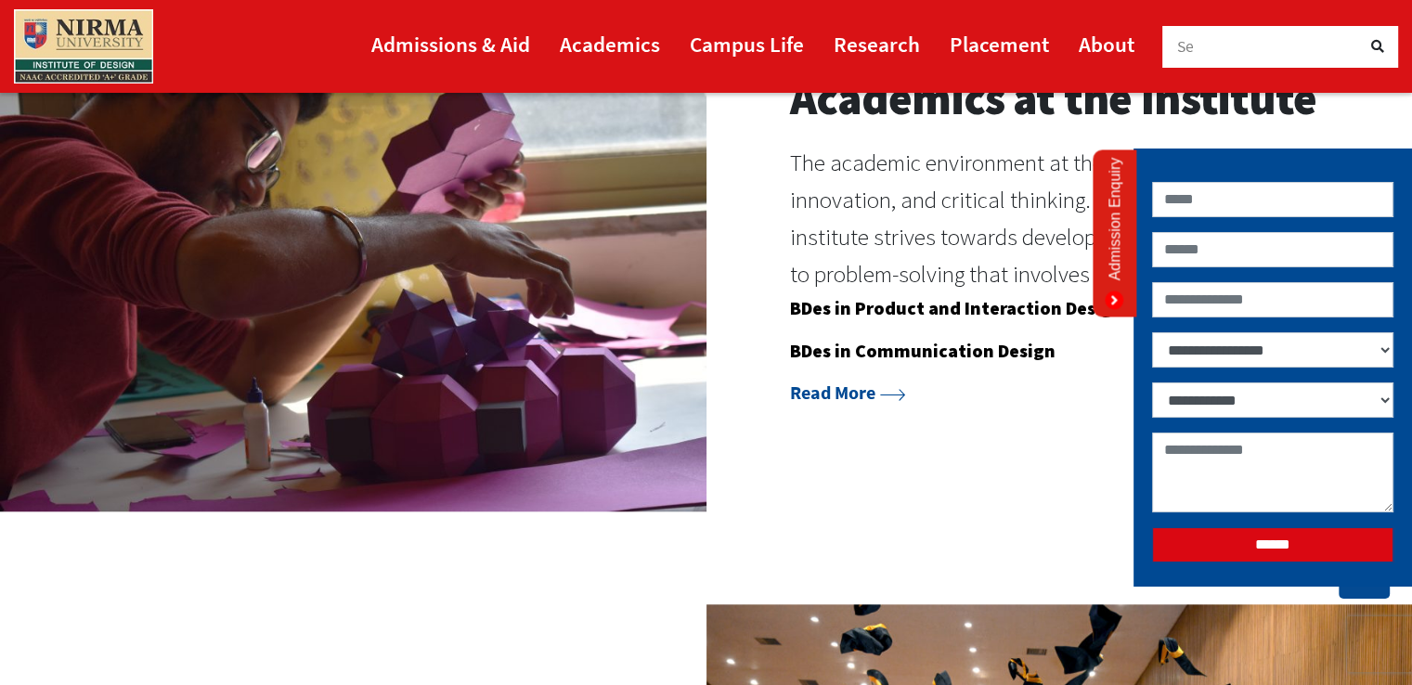
scroll to position [1597, 0]
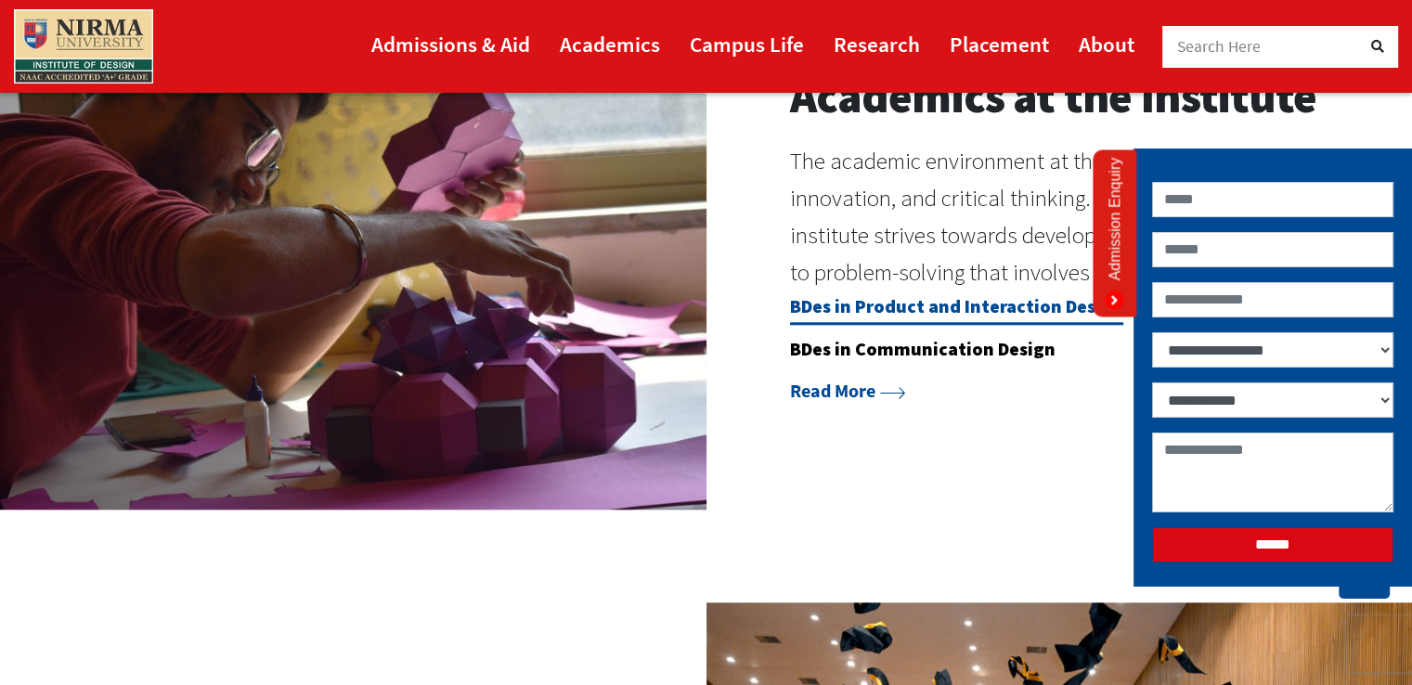
click at [947, 316] on link "BDes in Product and Interaction Design" at bounding box center [956, 309] width 333 height 31
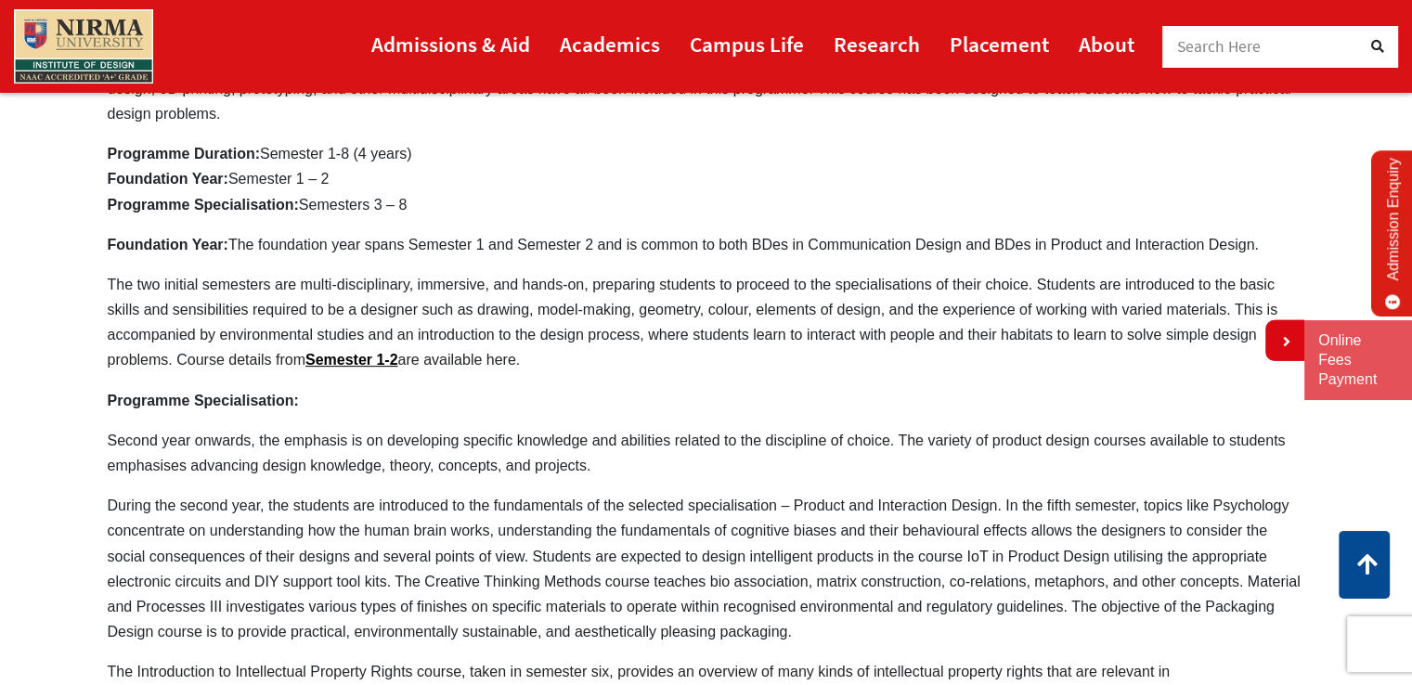
scroll to position [705, 0]
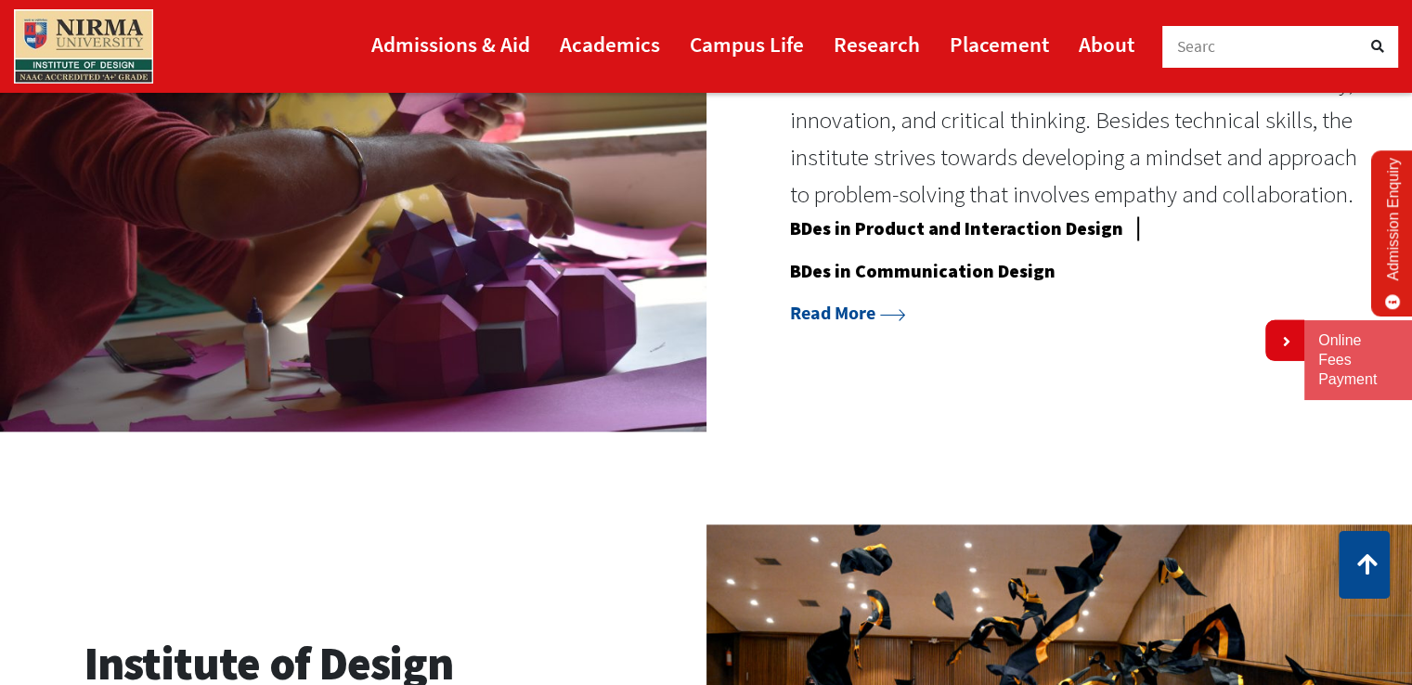
scroll to position [1572, 0]
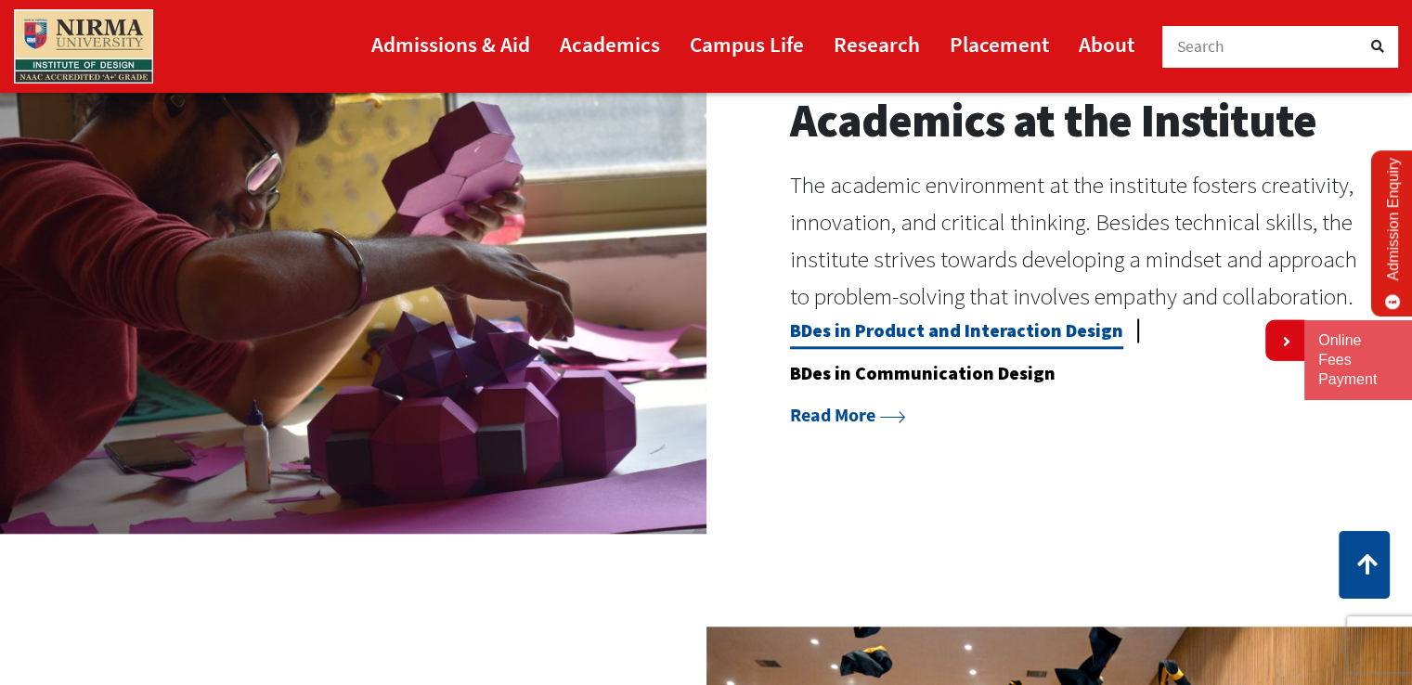
click at [923, 335] on link "BDes in Product and Interaction Design" at bounding box center [956, 333] width 333 height 31
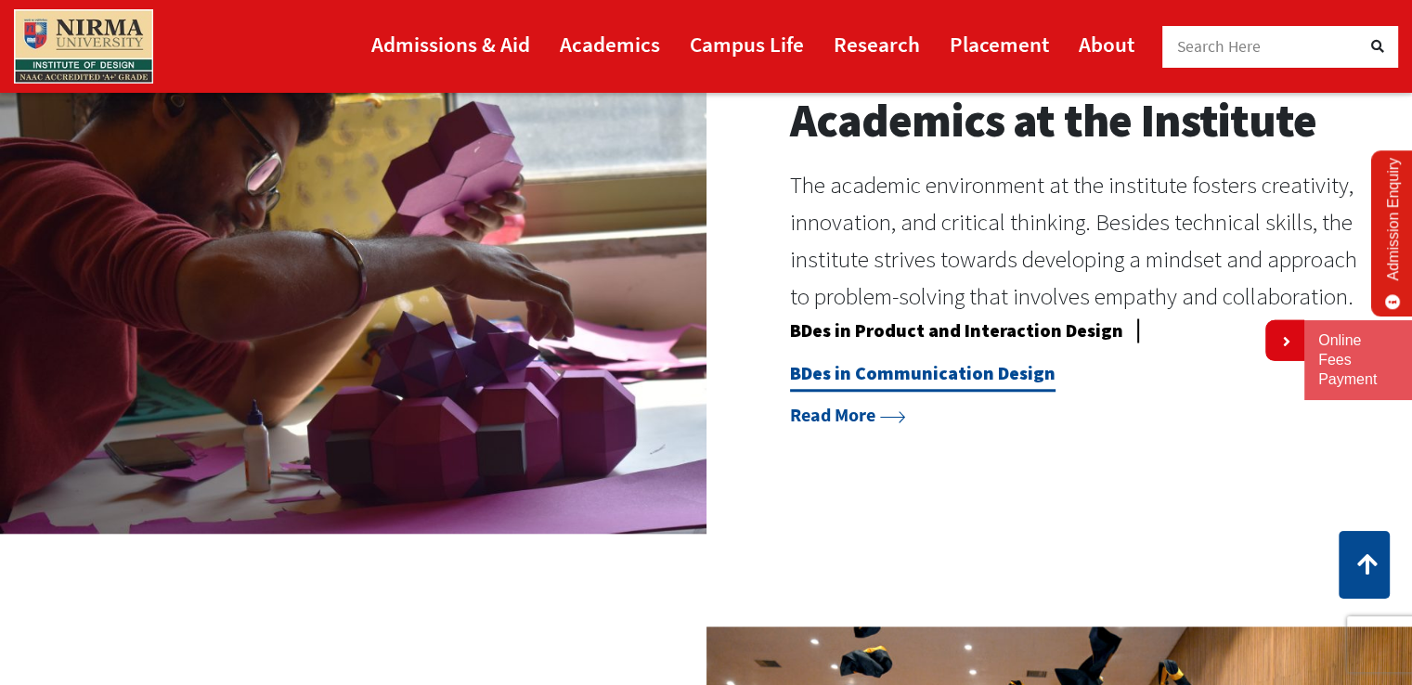
click at [947, 378] on link "BDes in Communication Design" at bounding box center [922, 376] width 265 height 31
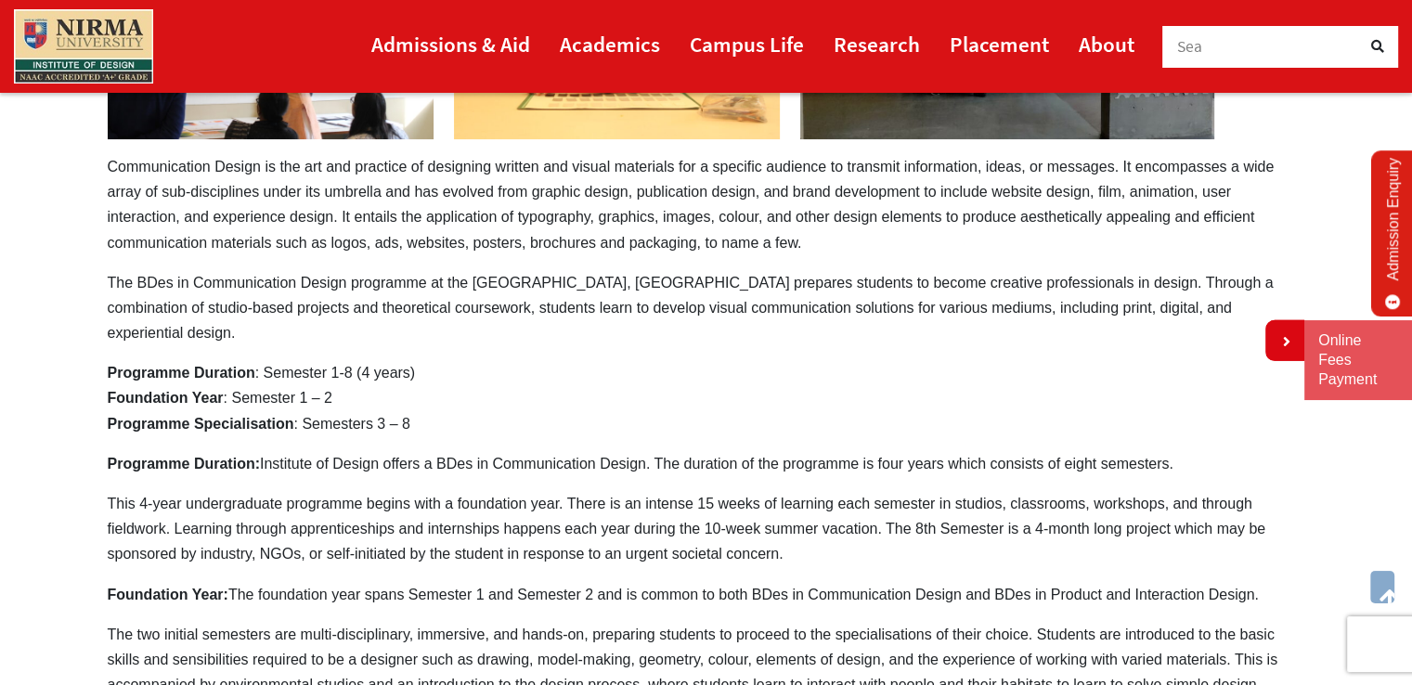
scroll to position [446, 0]
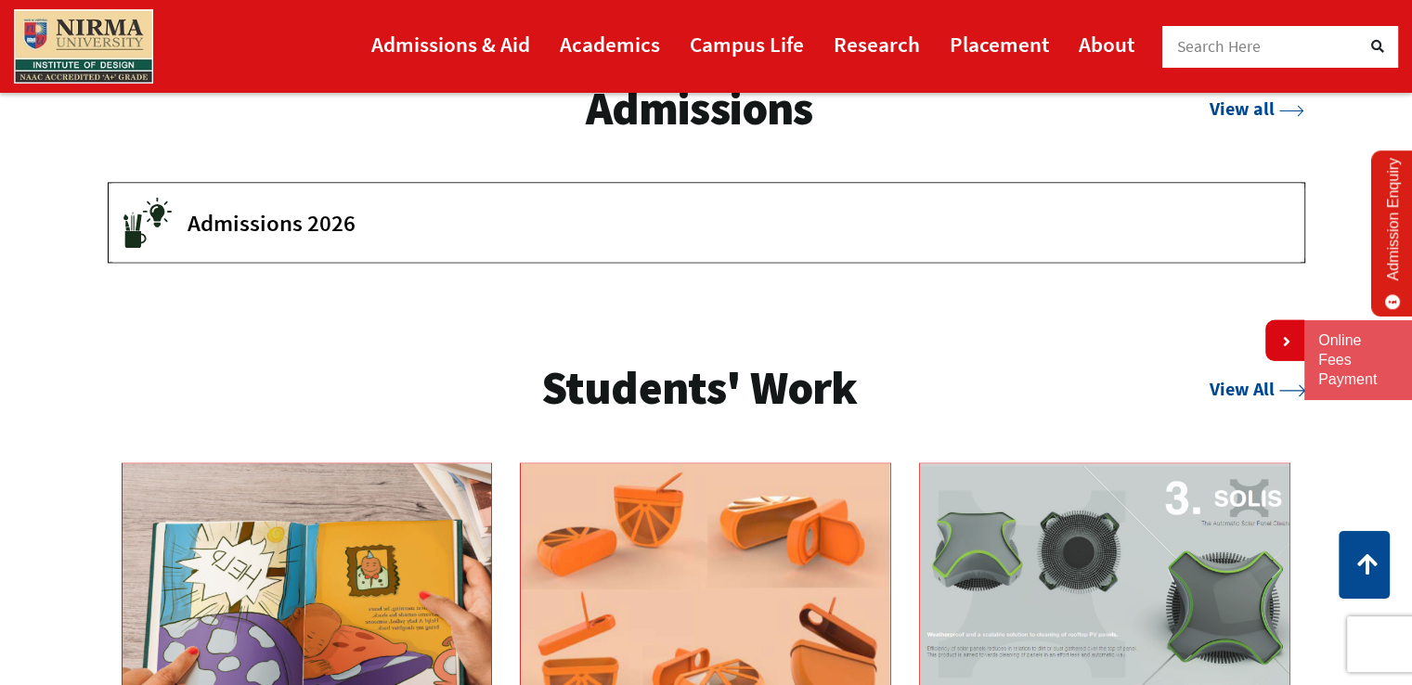
scroll to position [2761, 0]
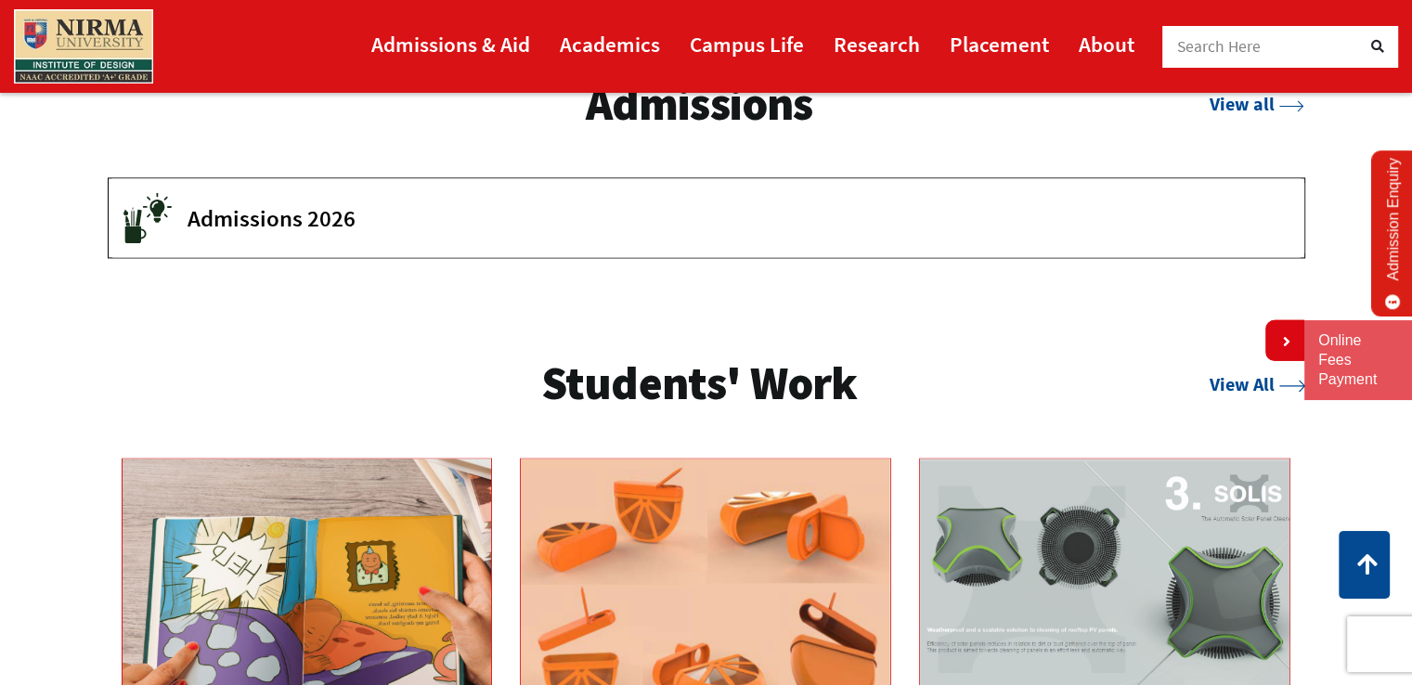
click at [219, 214] on span "Admissions 2026" at bounding box center [732, 218] width 1089 height 28
